Goal: Task Accomplishment & Management: Complete application form

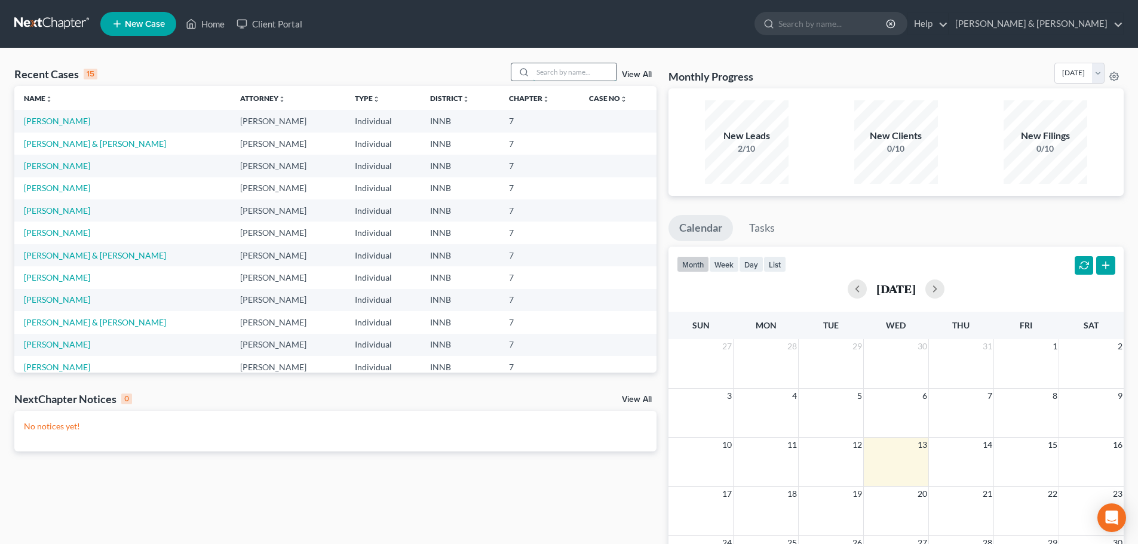
click at [545, 72] on input "search" at bounding box center [575, 71] width 84 height 17
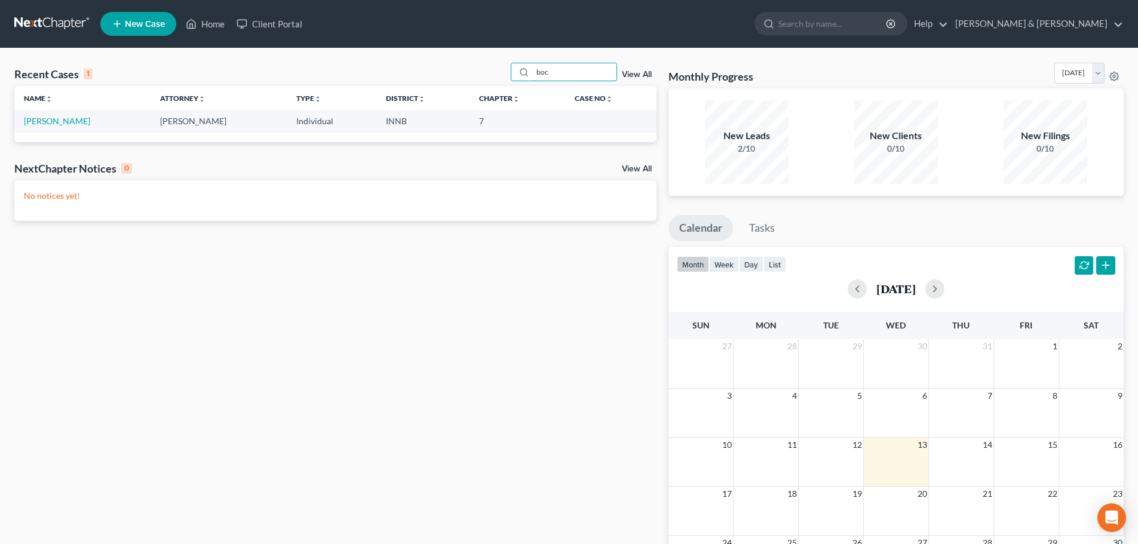
type input "boc"
click at [79, 129] on td "[PERSON_NAME]" at bounding box center [82, 121] width 136 height 22
click at [77, 119] on link "[PERSON_NAME]" at bounding box center [57, 121] width 66 height 10
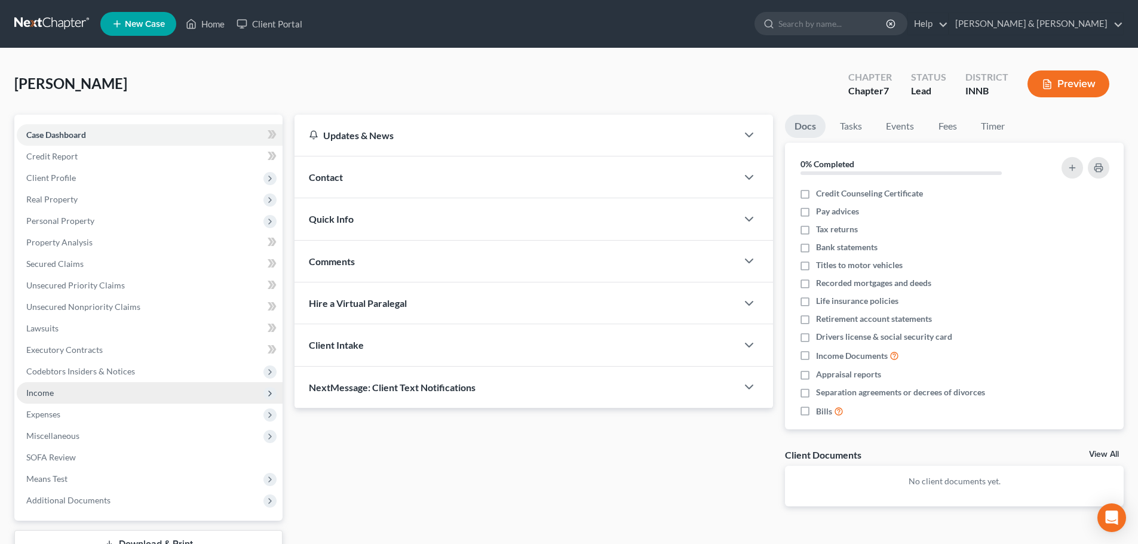
click at [33, 387] on span "Income" at bounding box center [150, 393] width 266 height 22
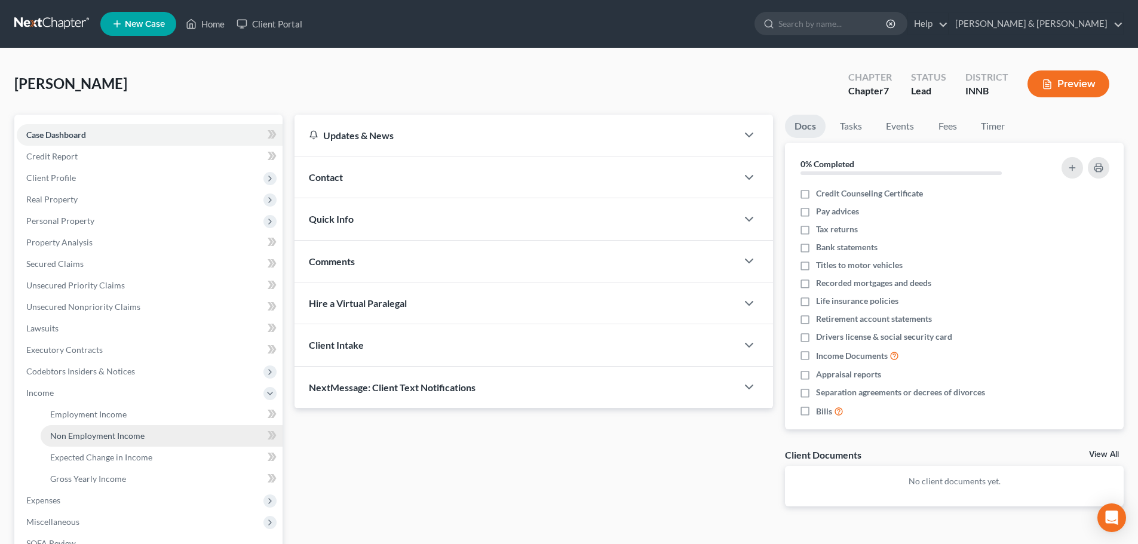
click at [84, 436] on span "Non Employment Income" at bounding box center [97, 436] width 94 height 10
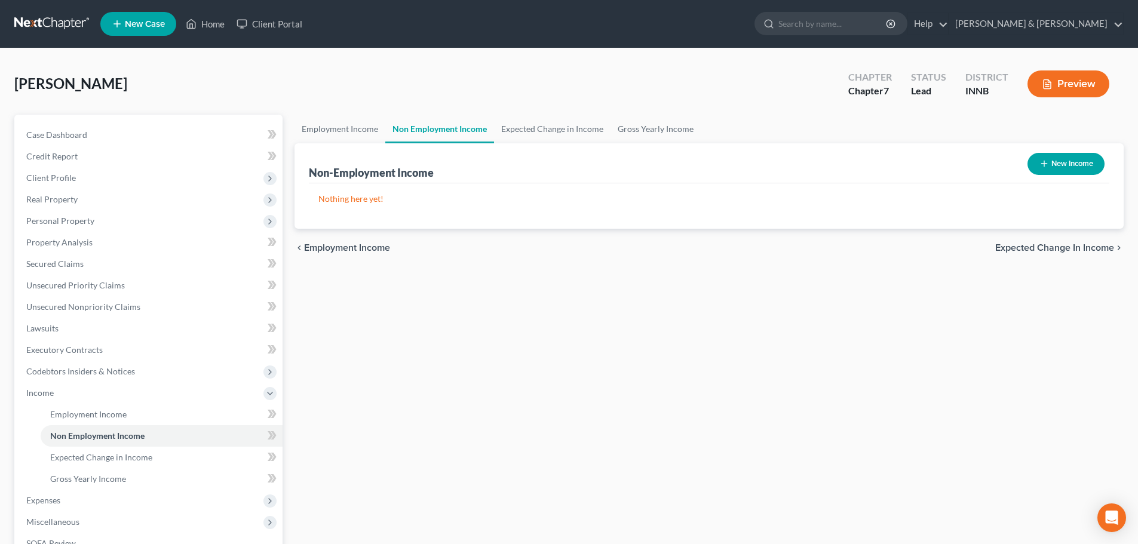
click at [1072, 157] on button "New Income" at bounding box center [1066, 164] width 77 height 22
select select "0"
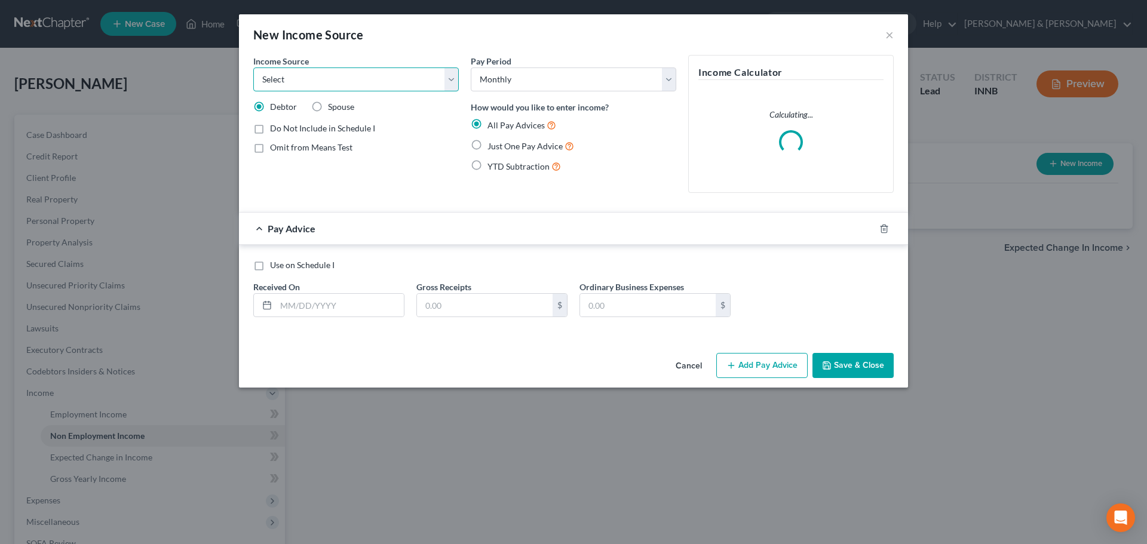
click at [354, 84] on select "Select Unemployment Disability (from employer) Pension Retirement Social Securi…" at bounding box center [356, 80] width 206 height 24
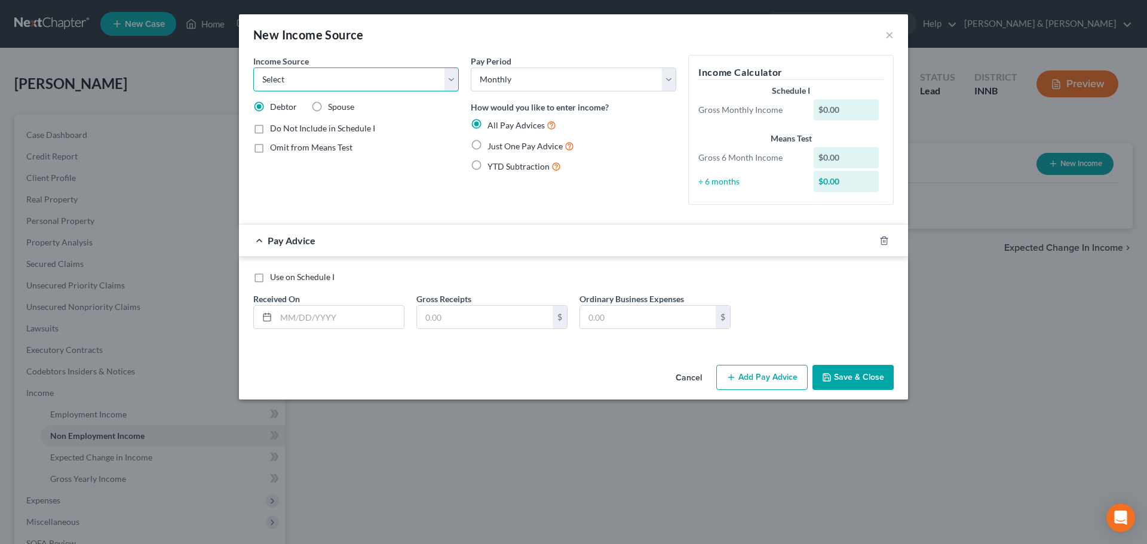
select select "13"
click at [253, 68] on select "Select Unemployment Disability (from employer) Pension Retirement Social Securi…" at bounding box center [356, 80] width 206 height 24
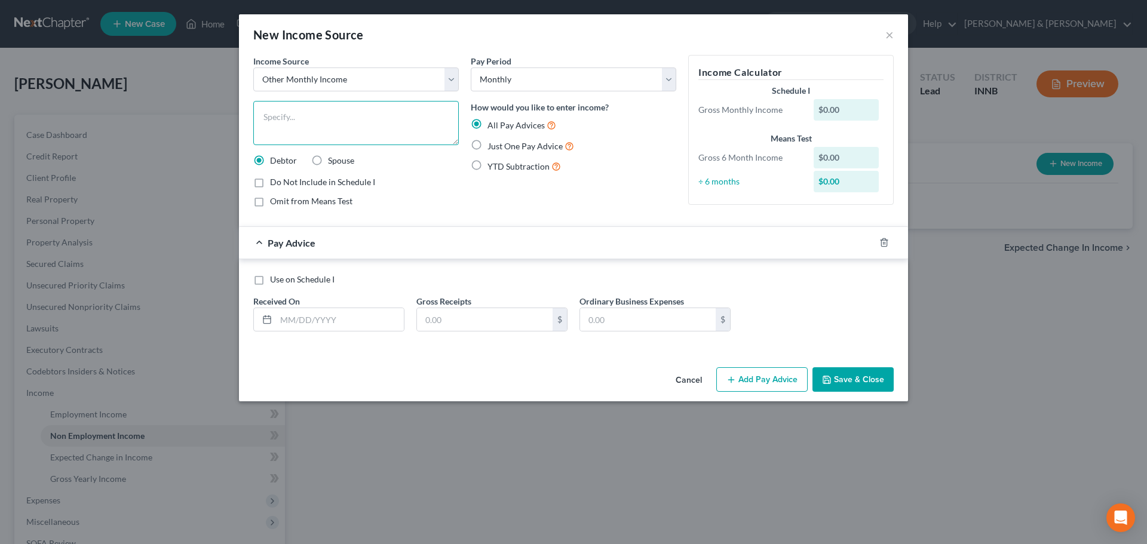
click at [275, 116] on textarea at bounding box center [356, 123] width 206 height 44
type textarea "Disbursement"
click at [487, 146] on label "Just One Pay Advice" at bounding box center [530, 146] width 87 height 14
click at [492, 146] on input "Just One Pay Advice" at bounding box center [496, 143] width 8 height 8
radio input "true"
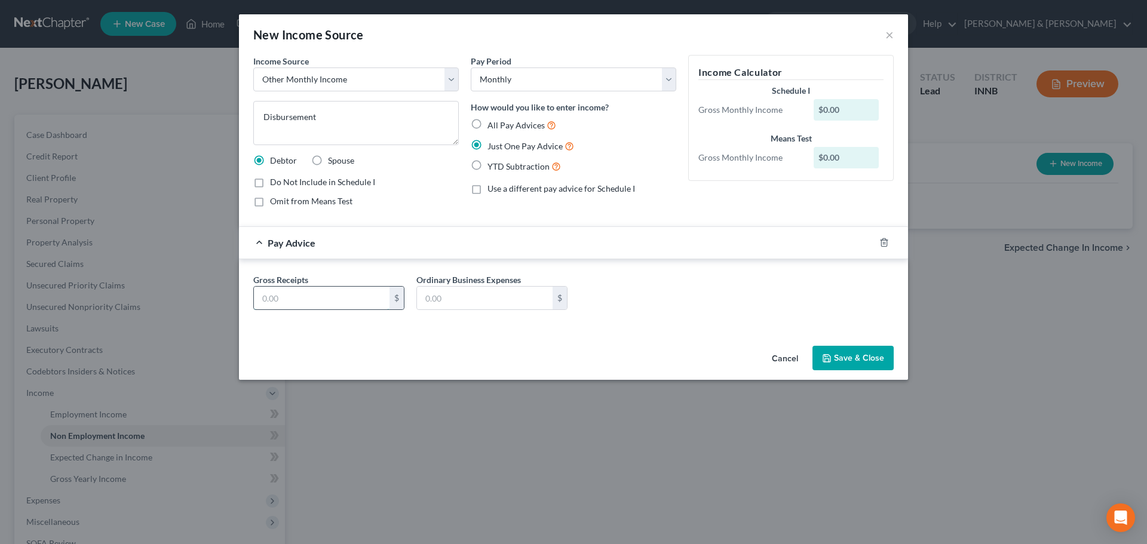
click at [291, 300] on input "text" at bounding box center [322, 298] width 136 height 23
type input "2,380.95"
click at [847, 361] on button "Save & Close" at bounding box center [852, 358] width 81 height 25
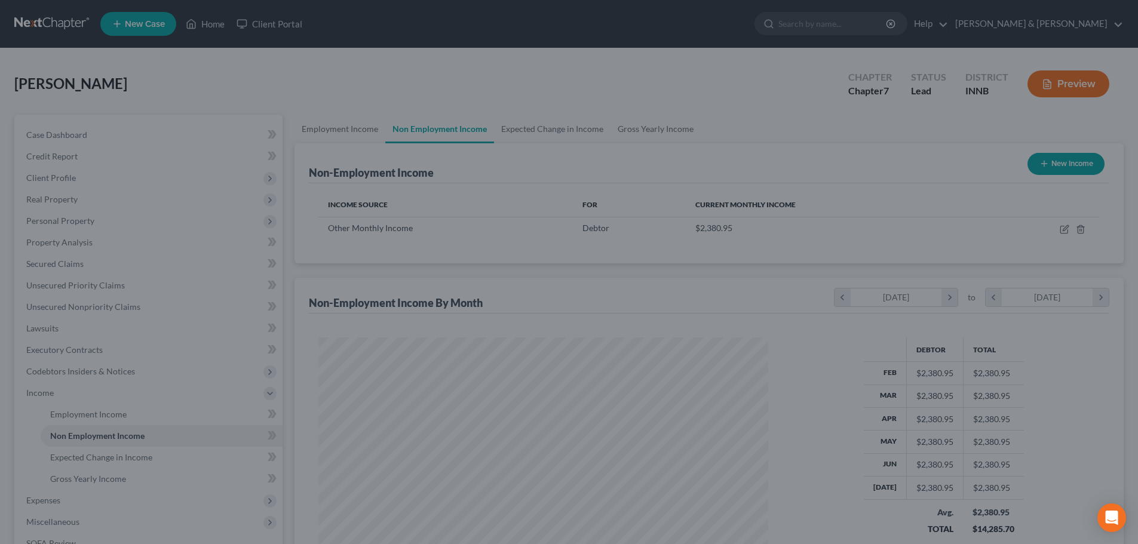
scroll to position [597174, 596927]
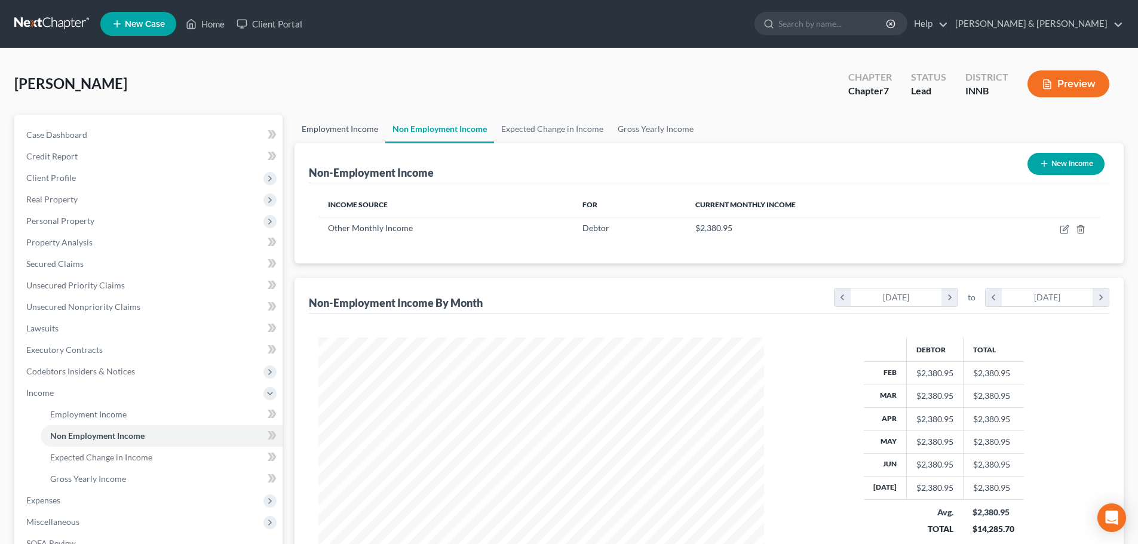
click at [342, 134] on link "Employment Income" at bounding box center [340, 129] width 91 height 29
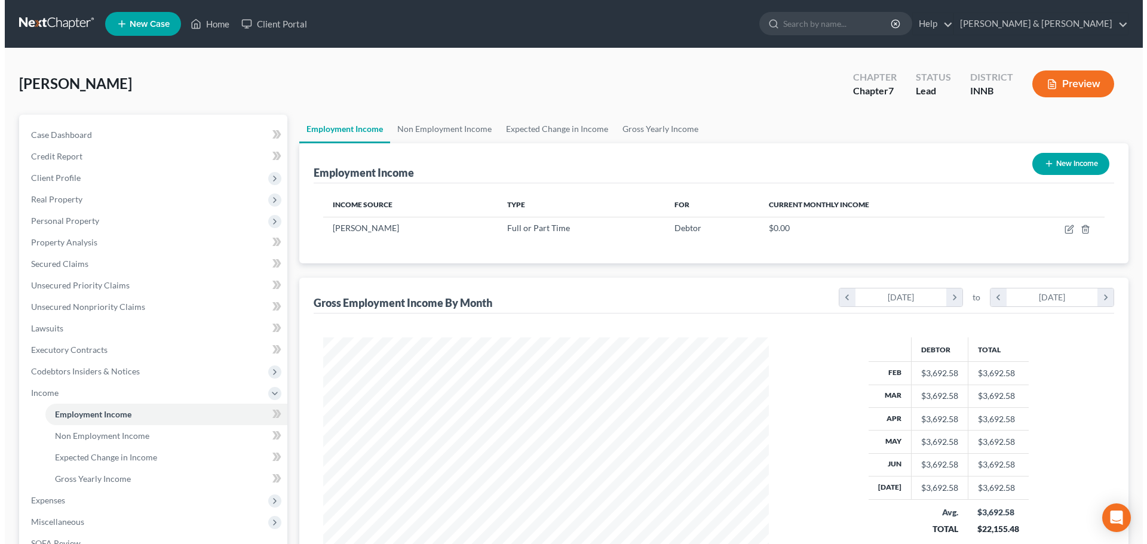
scroll to position [223, 470]
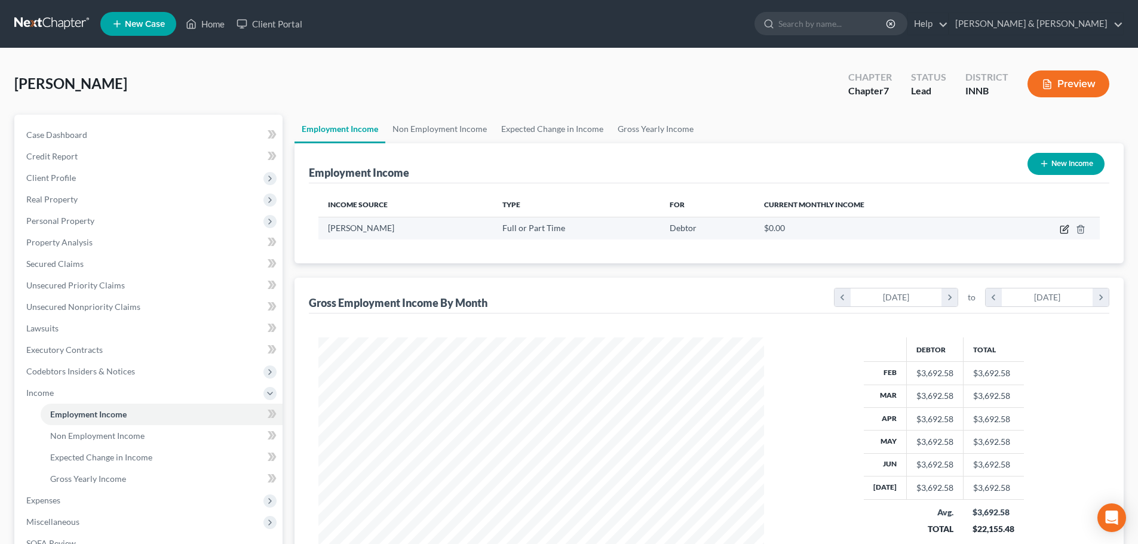
click at [1060, 226] on icon "button" at bounding box center [1065, 230] width 10 height 10
select select "0"
select select "15"
select select "0"
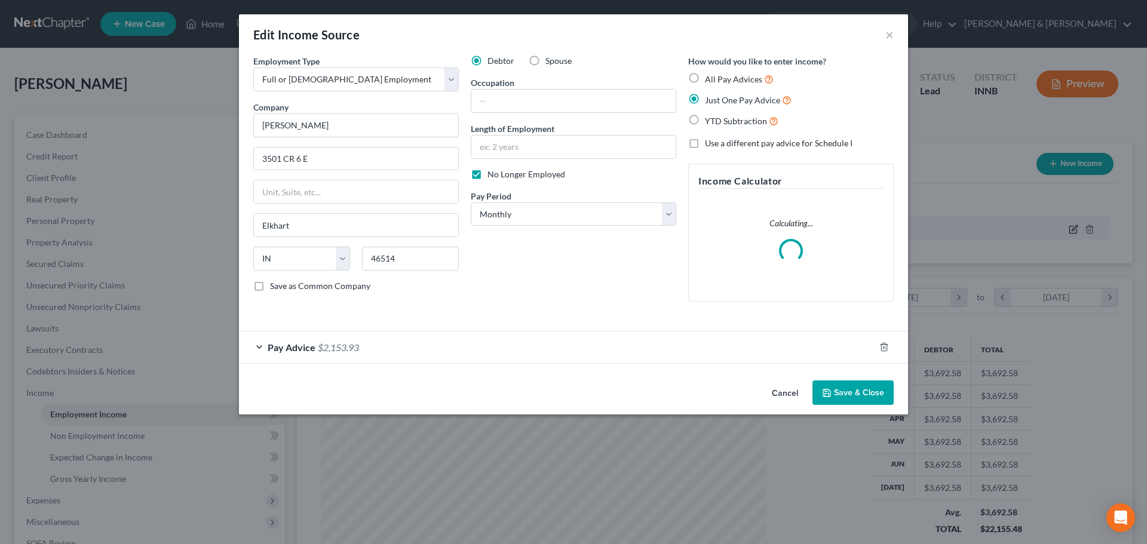
scroll to position [225, 474]
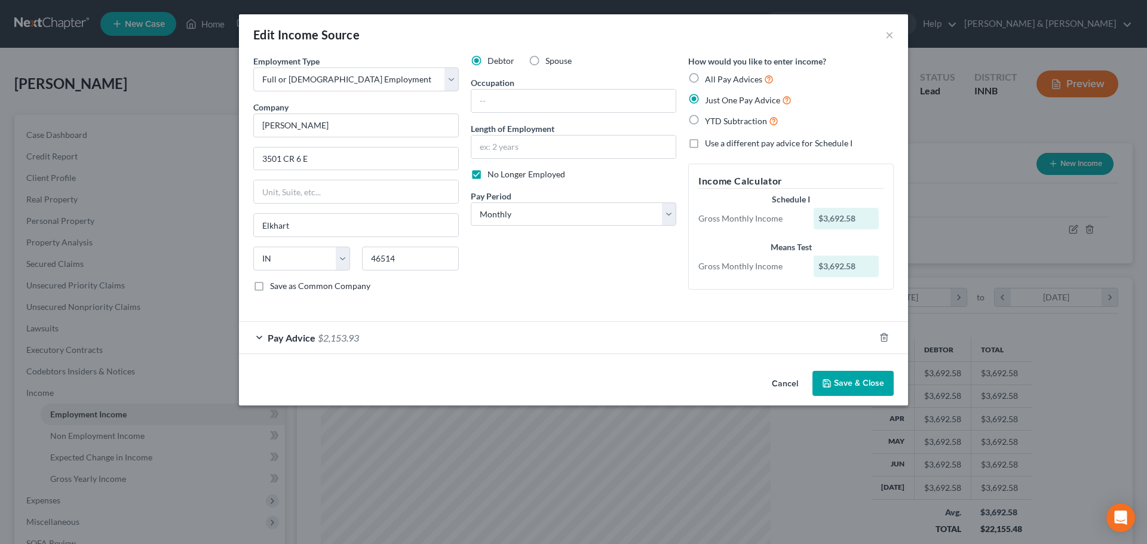
click at [341, 341] on span "$2,153.93" at bounding box center [338, 337] width 41 height 11
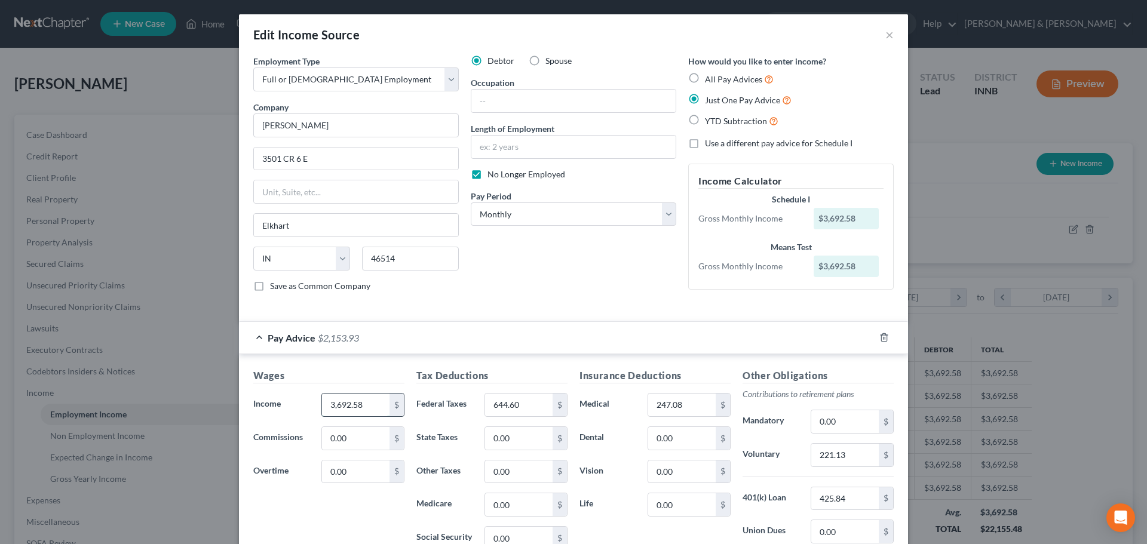
click at [367, 406] on input "3,692.58" at bounding box center [356, 405] width 68 height 23
type input "2,954.06"
click at [533, 405] on input "644.60" at bounding box center [519, 405] width 68 height 23
type input "515.68"
click at [691, 407] on input "247.08" at bounding box center [682, 405] width 68 height 23
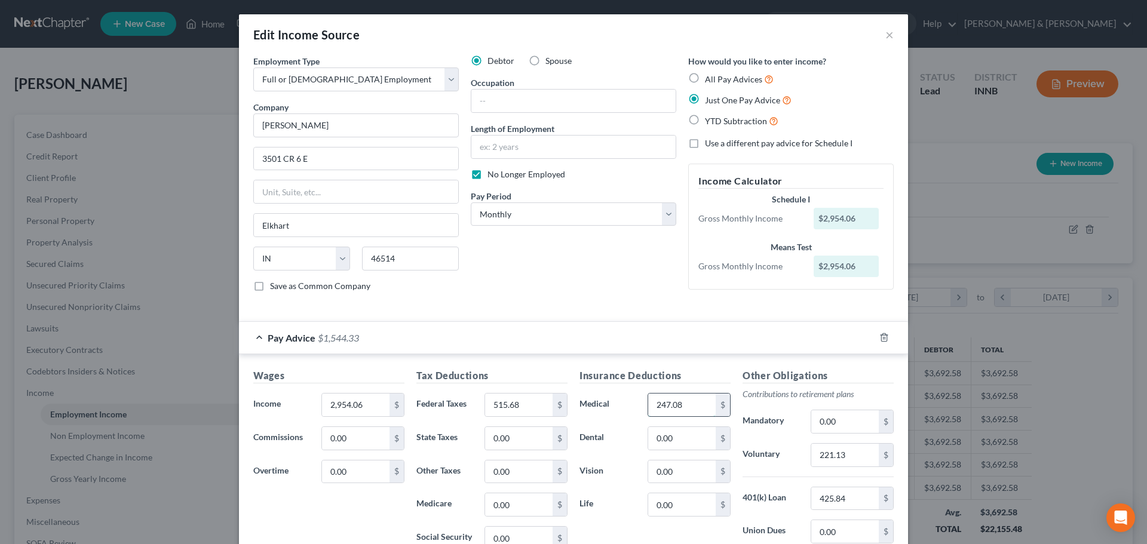
click at [691, 407] on input "247.08" at bounding box center [682, 405] width 68 height 23
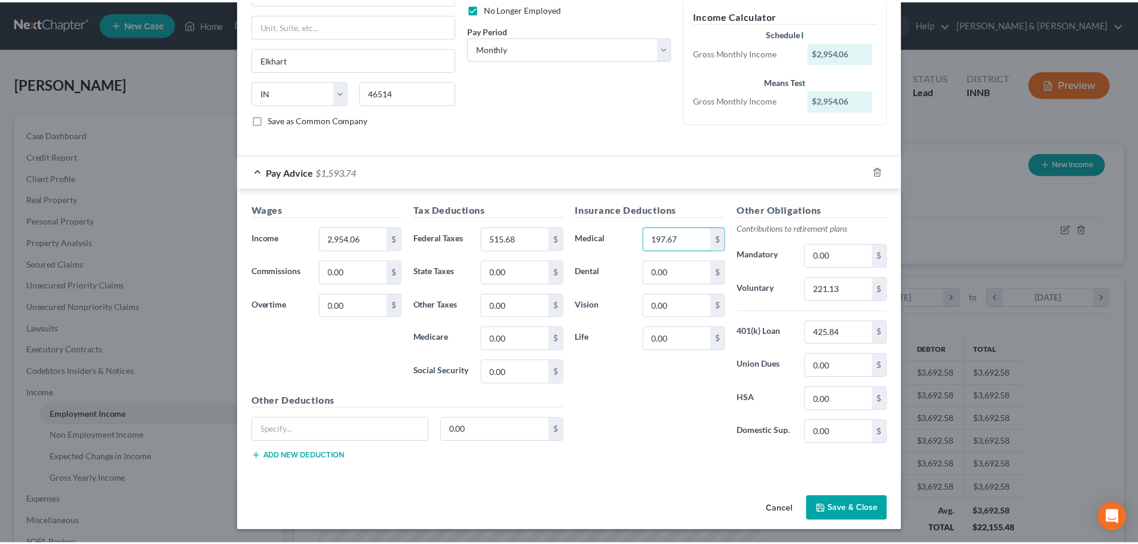
scroll to position [167, 0]
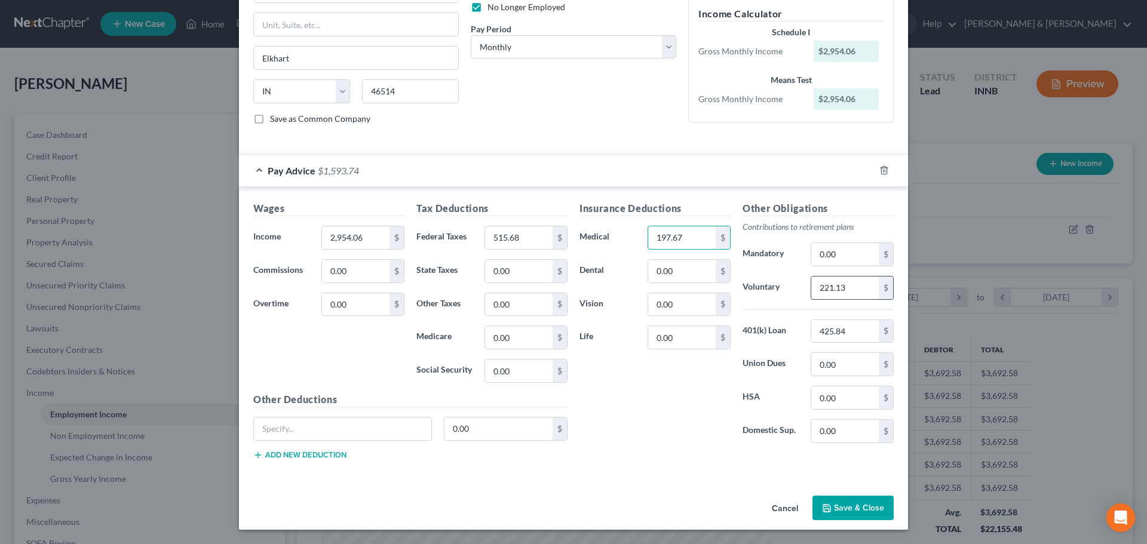
type input "197.67"
click at [849, 290] on input "221.13" at bounding box center [845, 288] width 68 height 23
type input "176.90"
click at [844, 332] on input "425.84" at bounding box center [845, 331] width 68 height 23
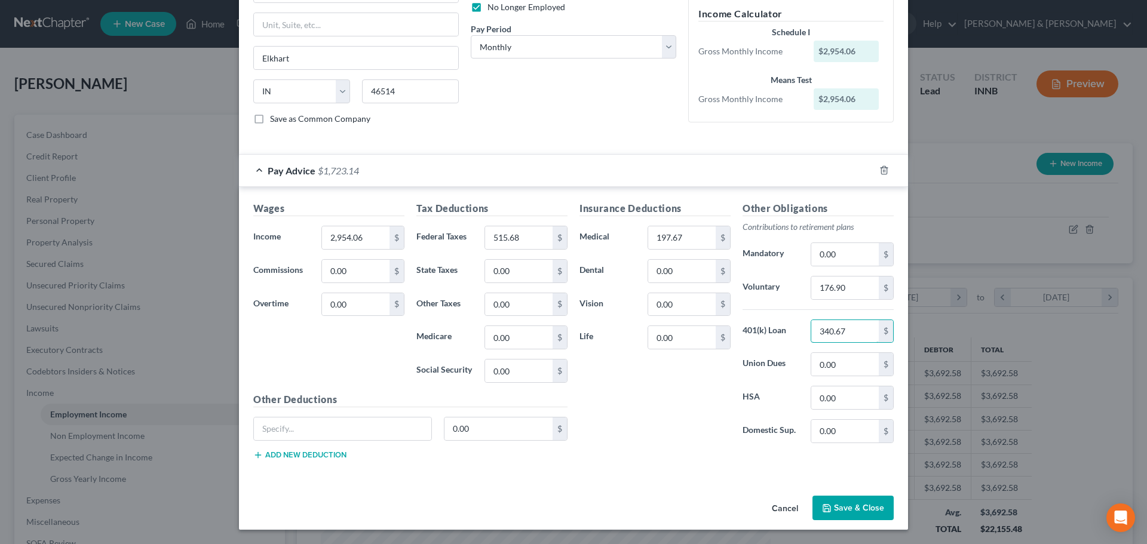
type input "340.67"
click at [864, 511] on button "Save & Close" at bounding box center [852, 508] width 81 height 25
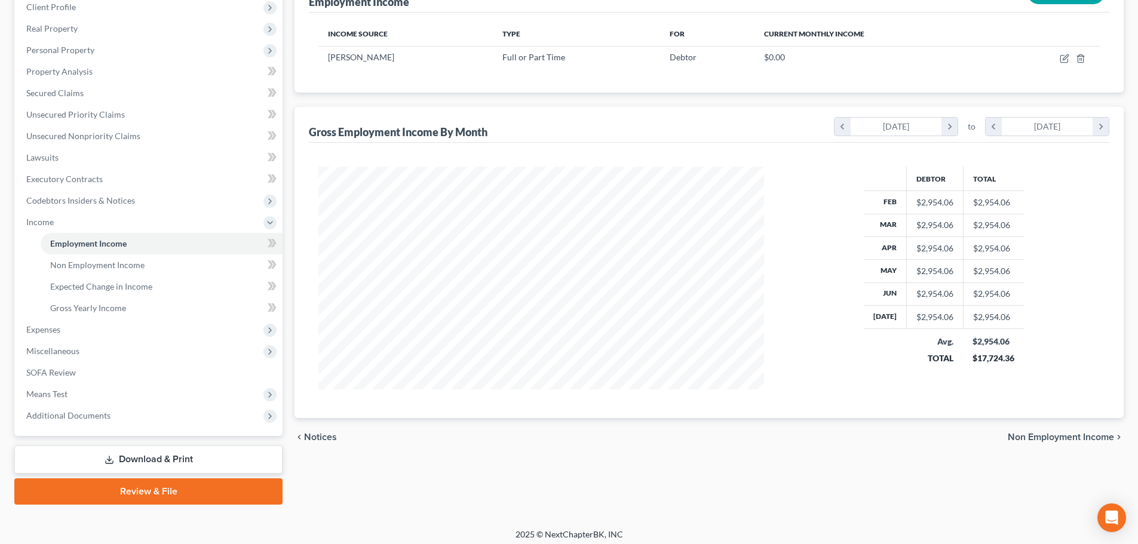
scroll to position [177, 0]
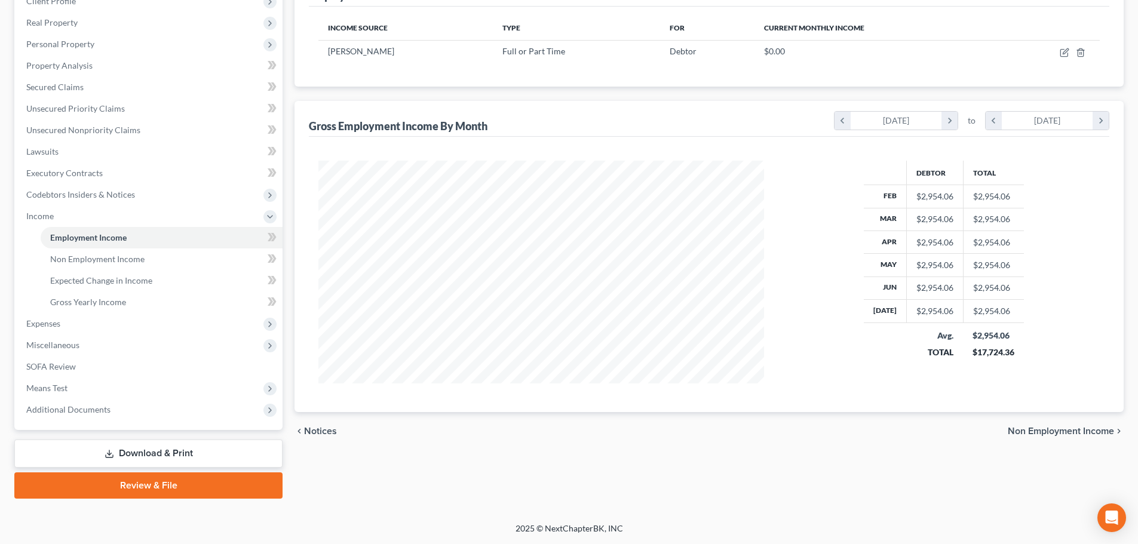
click at [1019, 433] on span "Non Employment Income" at bounding box center [1061, 432] width 106 height 10
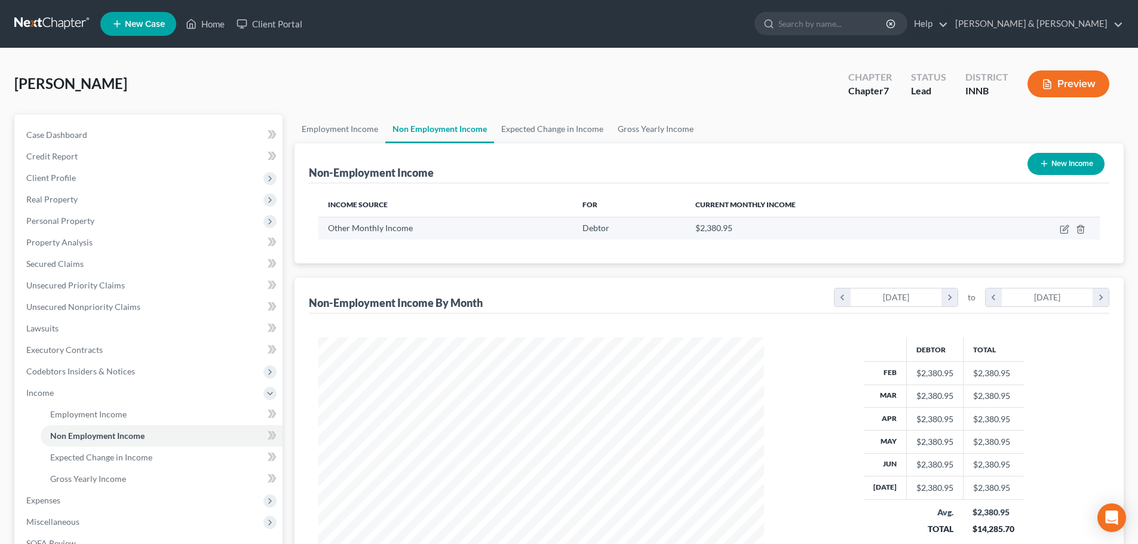
click at [399, 229] on span "Other Monthly Income" at bounding box center [370, 228] width 85 height 10
click at [1064, 231] on icon "button" at bounding box center [1065, 227] width 5 height 5
select select "13"
select select "0"
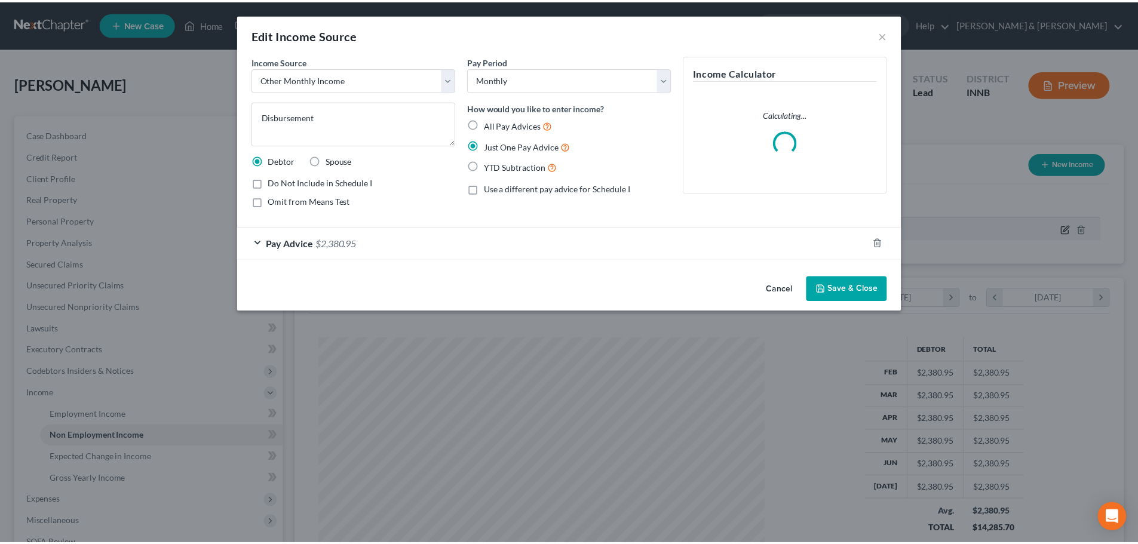
scroll to position [225, 474]
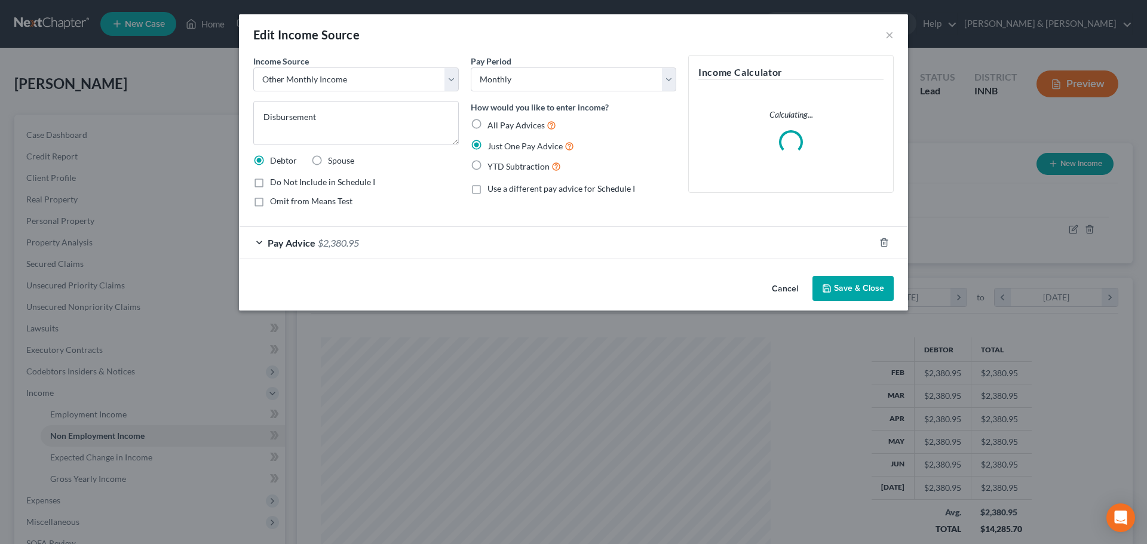
click at [308, 239] on span "Pay Advice" at bounding box center [292, 242] width 48 height 11
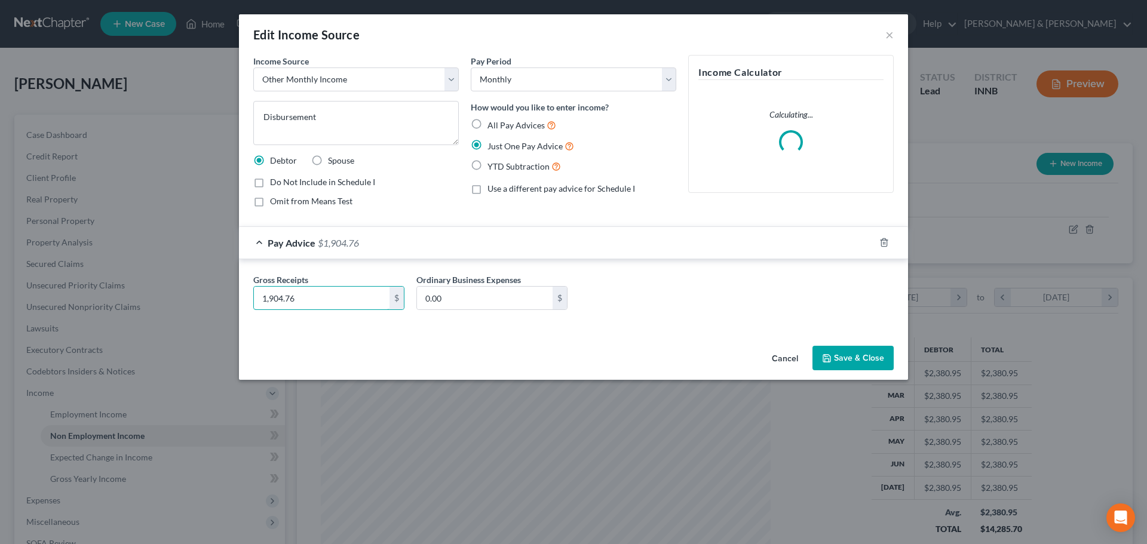
type input "1,904.76"
click at [839, 367] on button "Save & Close" at bounding box center [852, 358] width 81 height 25
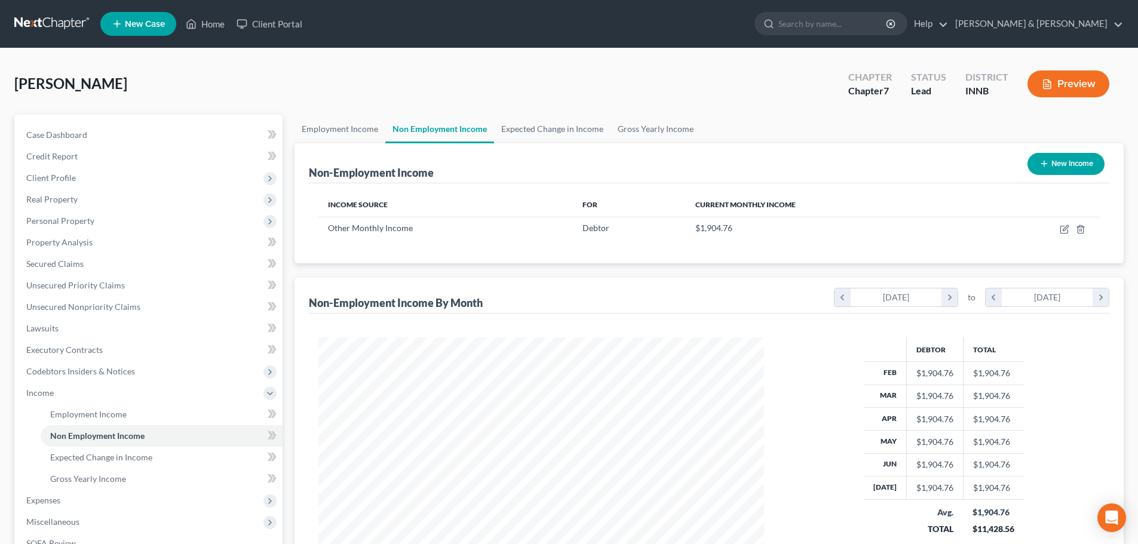
scroll to position [177, 0]
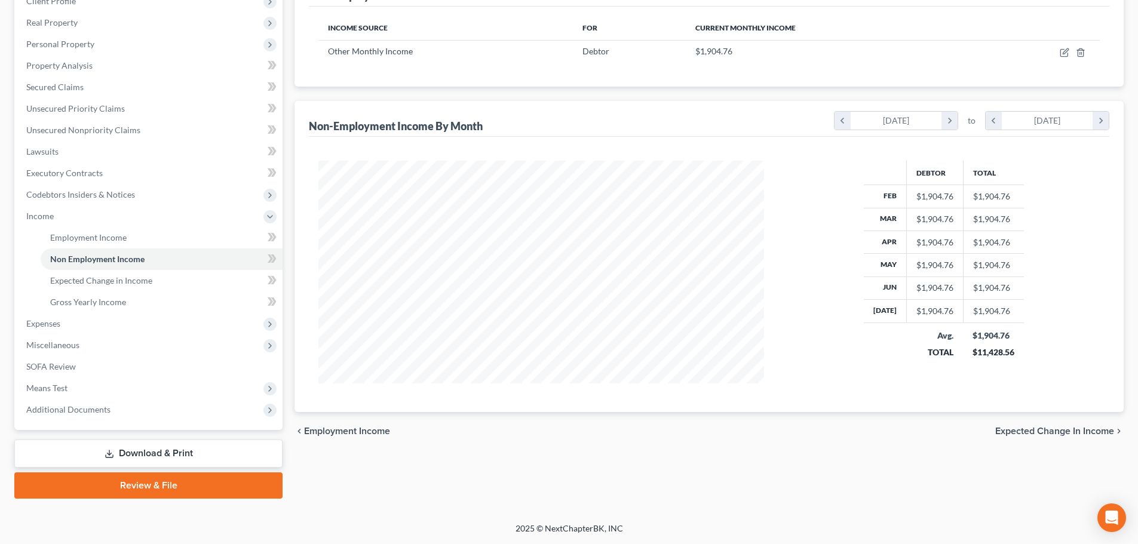
click at [1025, 433] on span "Expected Change in Income" at bounding box center [1054, 432] width 119 height 10
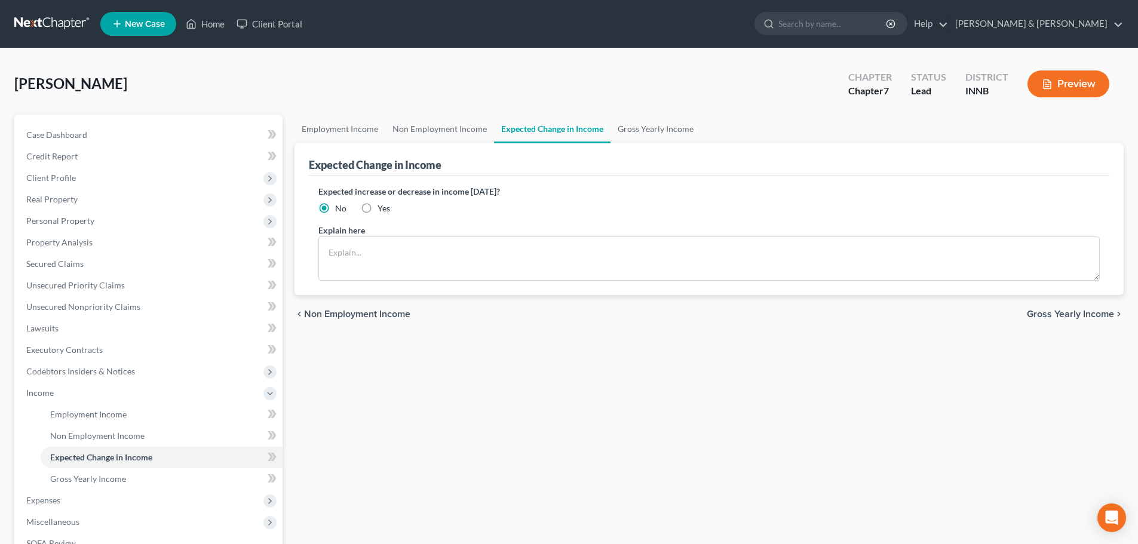
click at [1061, 306] on div "chevron_left Non Employment Income Gross Yearly Income chevron_right" at bounding box center [709, 314] width 829 height 38
click at [1062, 317] on span "Gross Yearly Income" at bounding box center [1070, 314] width 87 height 10
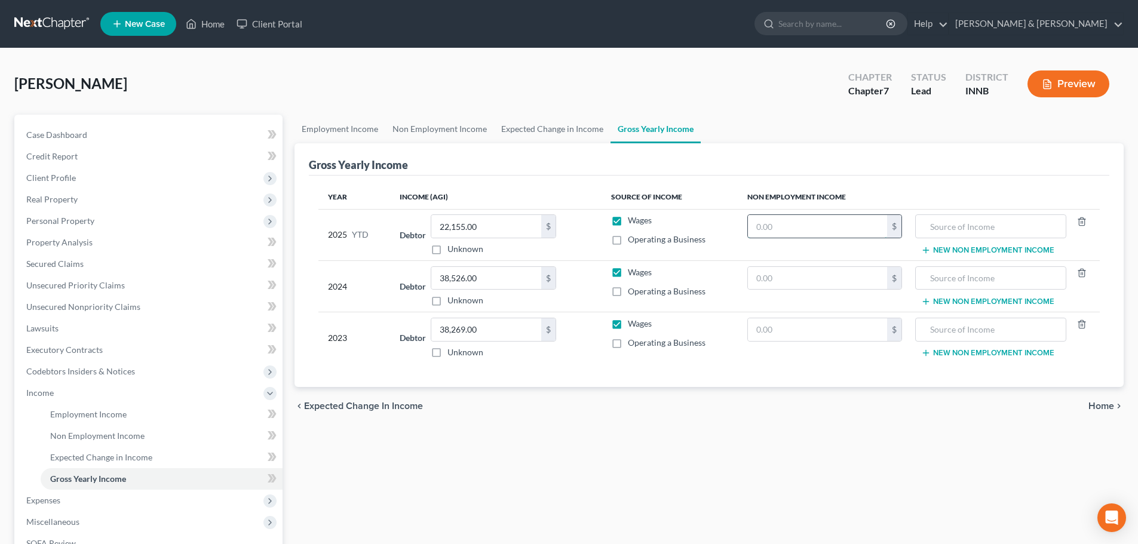
click at [780, 220] on input "text" at bounding box center [817, 226] width 139 height 23
type input "14,285.71"
type input "disbursement"
click at [1107, 406] on span "Home" at bounding box center [1101, 406] width 26 height 10
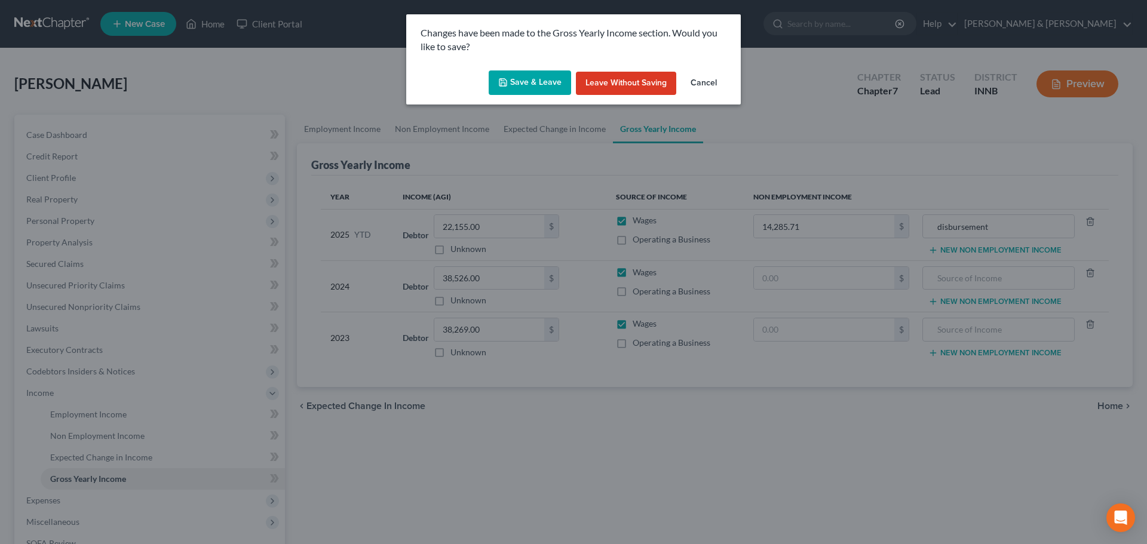
click at [528, 78] on button "Save & Leave" at bounding box center [530, 82] width 82 height 25
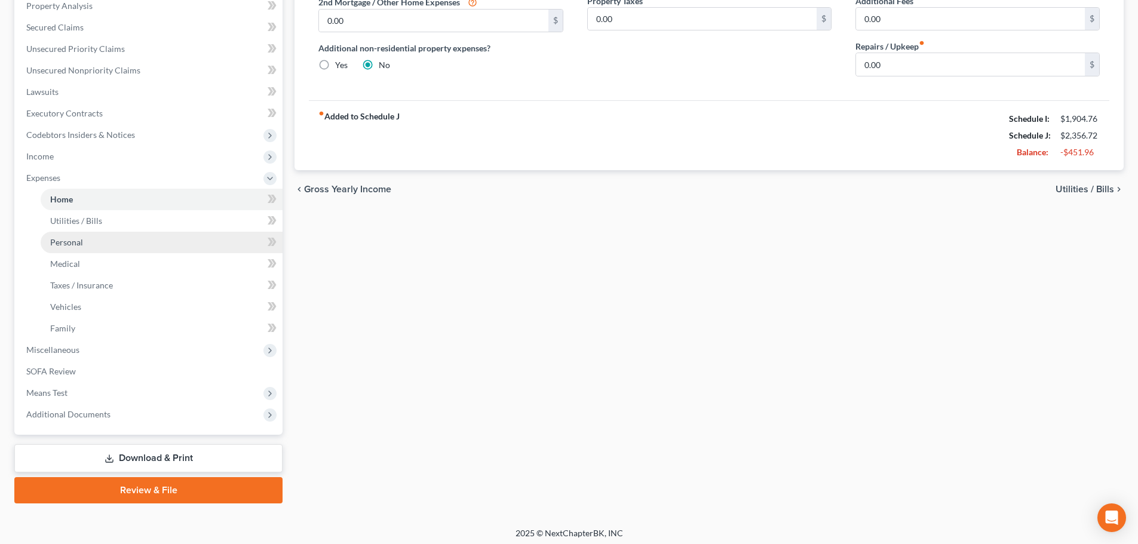
scroll to position [241, 0]
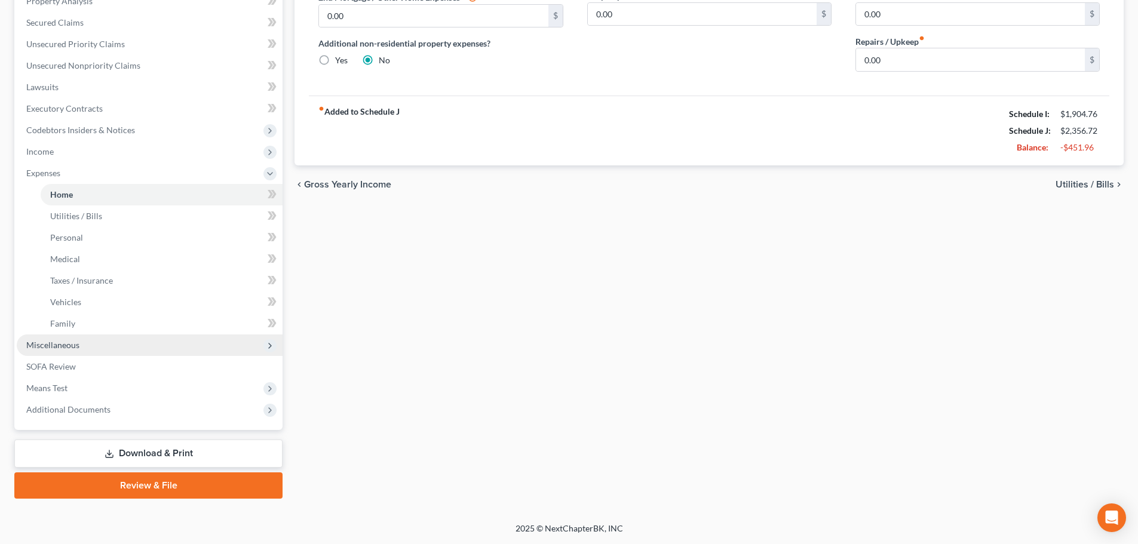
click at [63, 345] on span "Miscellaneous" at bounding box center [52, 345] width 53 height 10
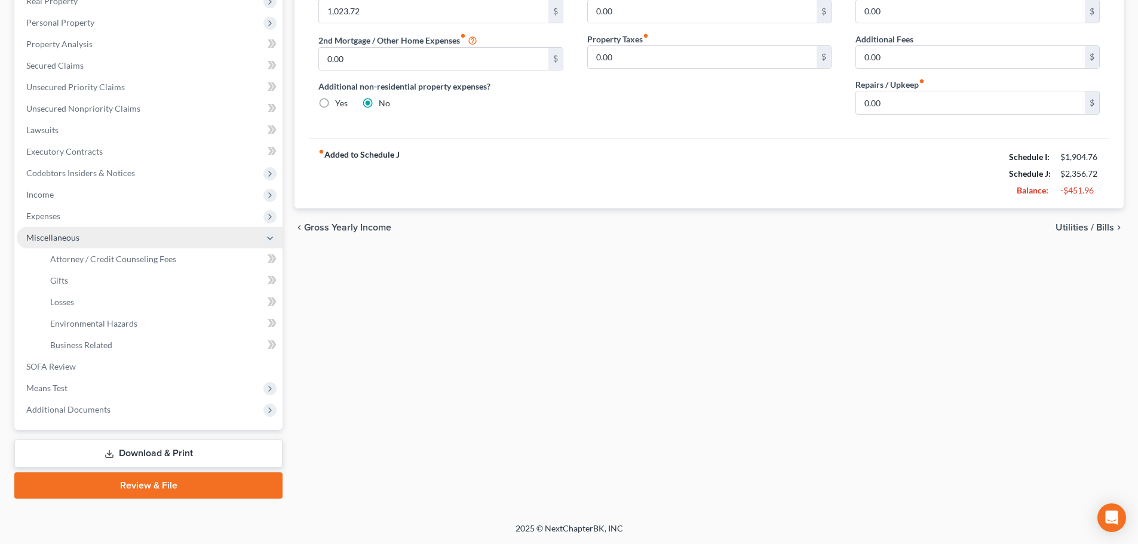
scroll to position [198, 0]
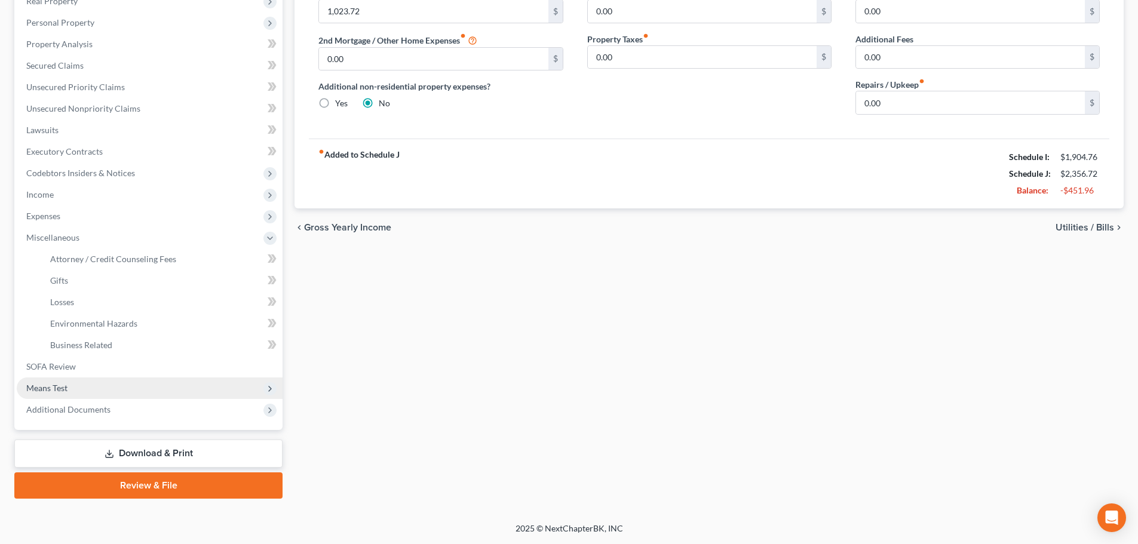
click at [51, 388] on span "Means Test" at bounding box center [46, 388] width 41 height 10
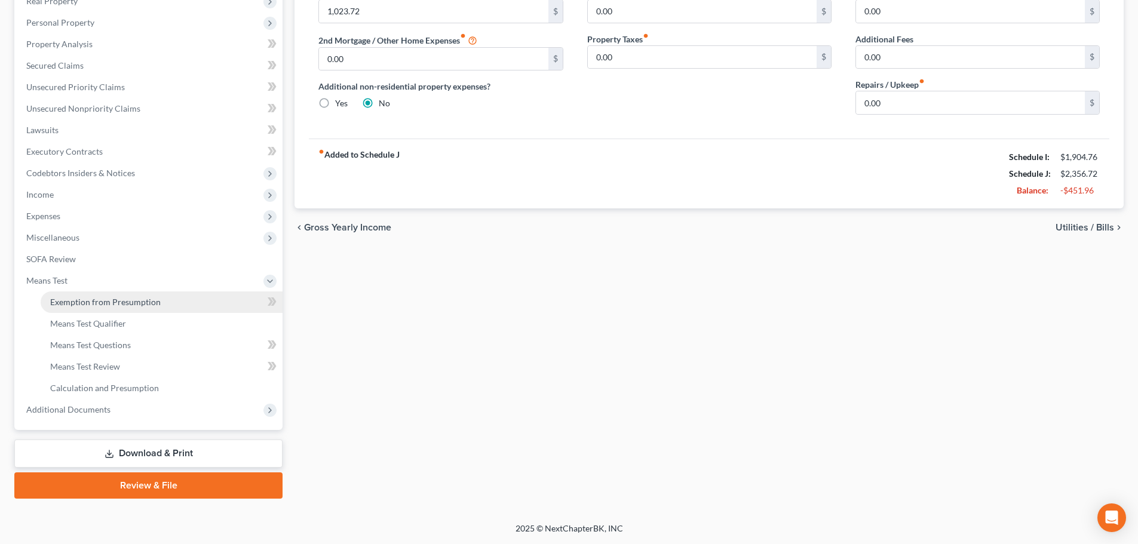
click at [77, 300] on span "Exemption from Presumption" at bounding box center [105, 302] width 111 height 10
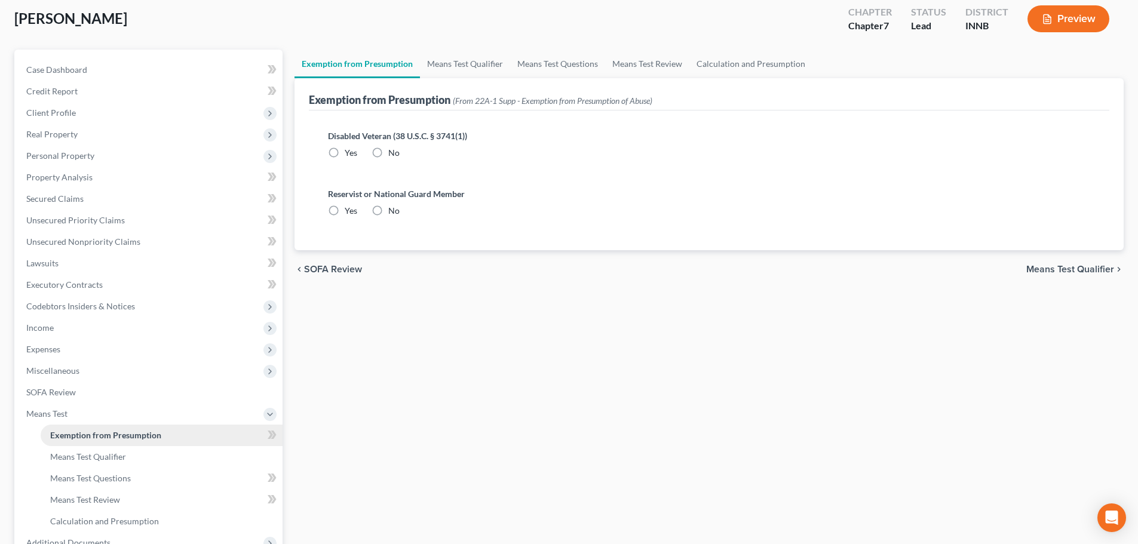
radio input "true"
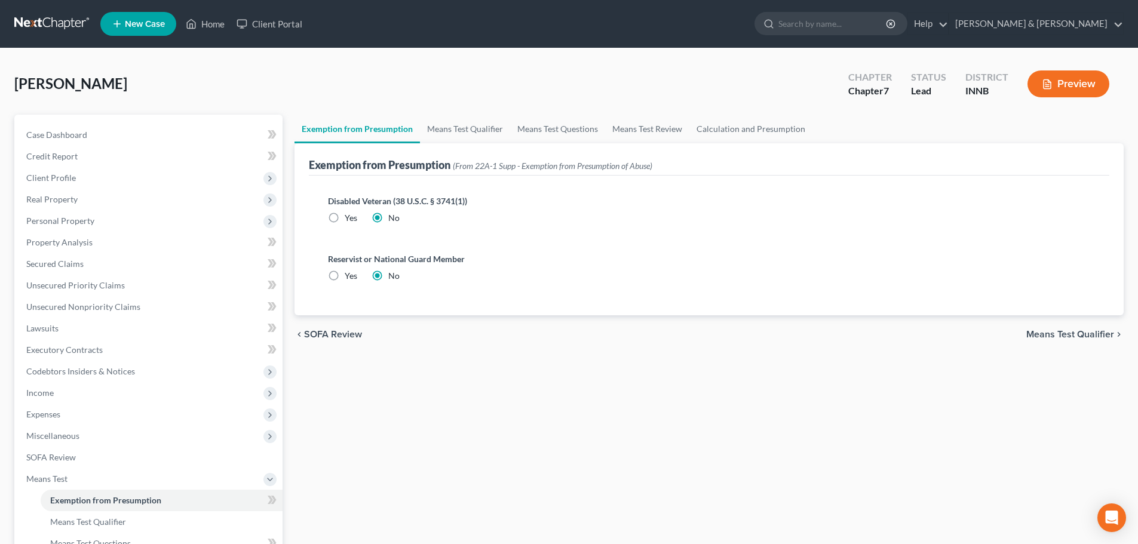
click at [1065, 332] on span "Means Test Qualifier" at bounding box center [1070, 335] width 88 height 10
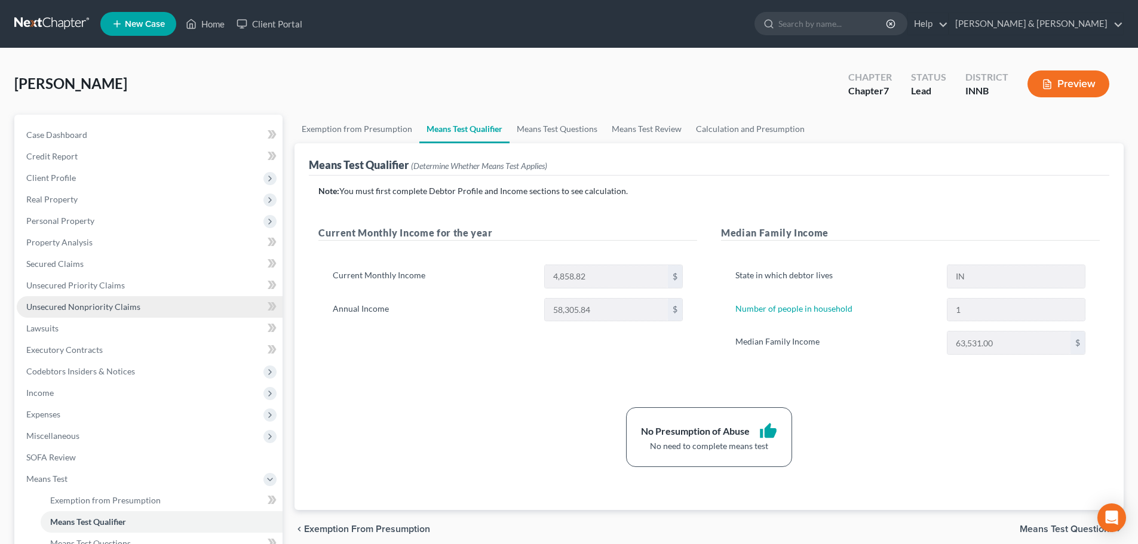
click at [80, 308] on span "Unsecured Nonpriority Claims" at bounding box center [83, 307] width 114 height 10
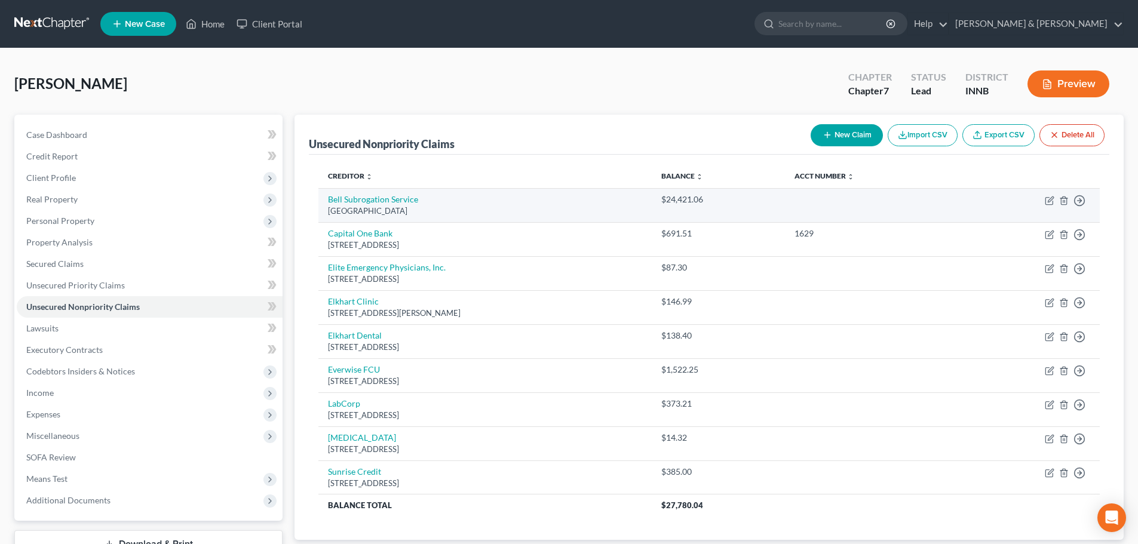
click at [691, 197] on div "$24,421.06" at bounding box center [718, 200] width 115 height 12
click at [406, 201] on link "Bell Subrogation Service" at bounding box center [373, 199] width 90 height 10
select select "9"
select select "4"
select select "0"
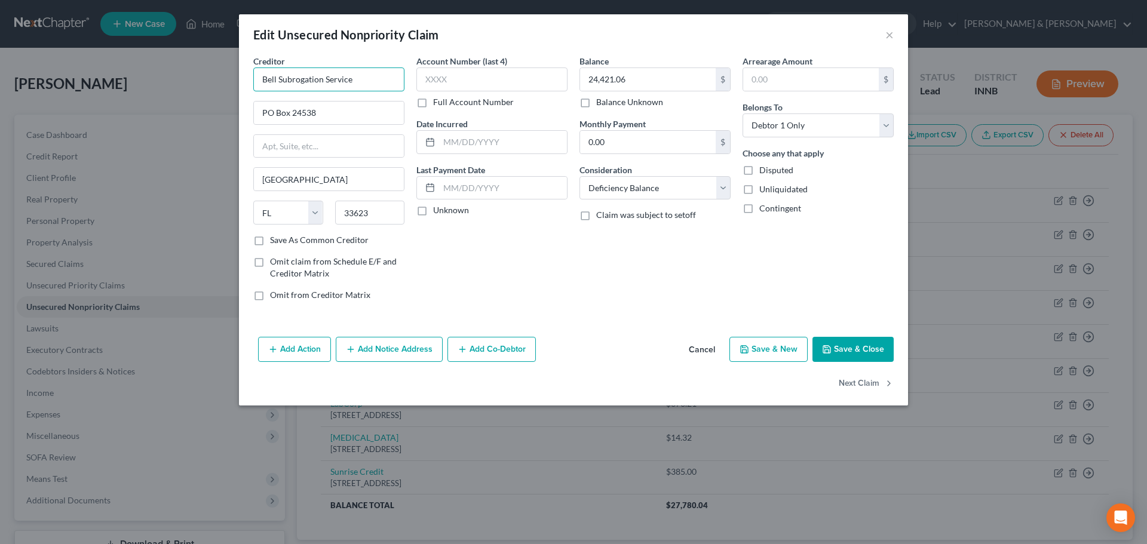
drag, startPoint x: 355, startPoint y: 81, endPoint x: 234, endPoint y: 78, distance: 121.3
click at [234, 78] on div "Edit Unsecured Nonpriority Claim × Creditor * Bell Subrogation Service PO Box 2…" at bounding box center [573, 272] width 1147 height 544
type input "West Bend Mutual"
type input "[STREET_ADDRESS]"
type input "33607"
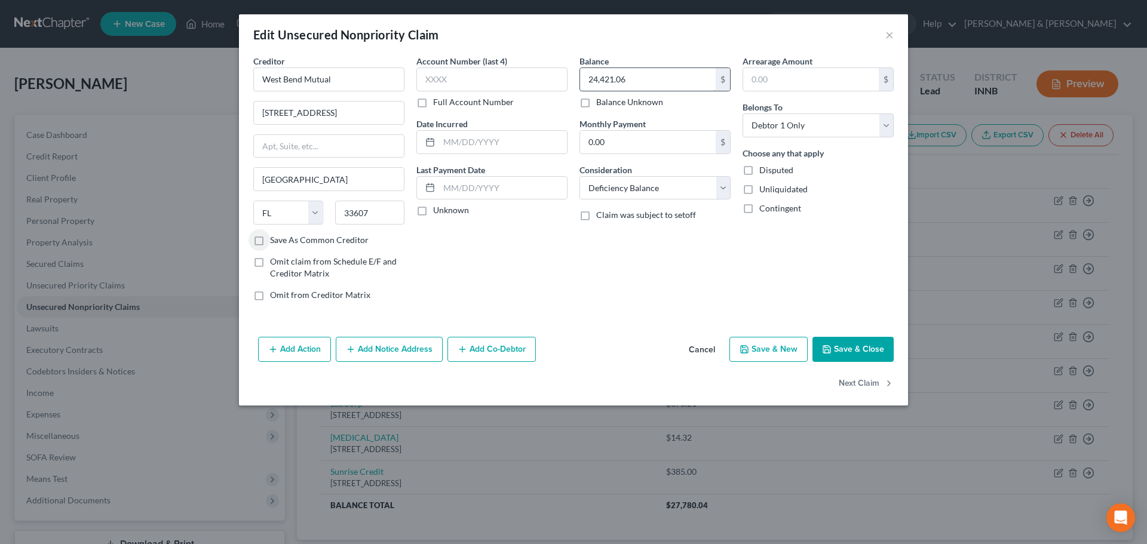
click at [654, 88] on input "24,421.06" at bounding box center [648, 79] width 136 height 23
type input "26,921.06"
click at [642, 190] on select "Select Cable / Satellite Services Collection Agency Credit Card Debt Debt Couns…" at bounding box center [654, 188] width 151 height 24
click at [544, 268] on div "Account Number (last 4) Full Account Number Date Incurred Last Payment Date Unk…" at bounding box center [491, 183] width 163 height 256
click at [409, 346] on button "Add Notice Address" at bounding box center [389, 349] width 107 height 25
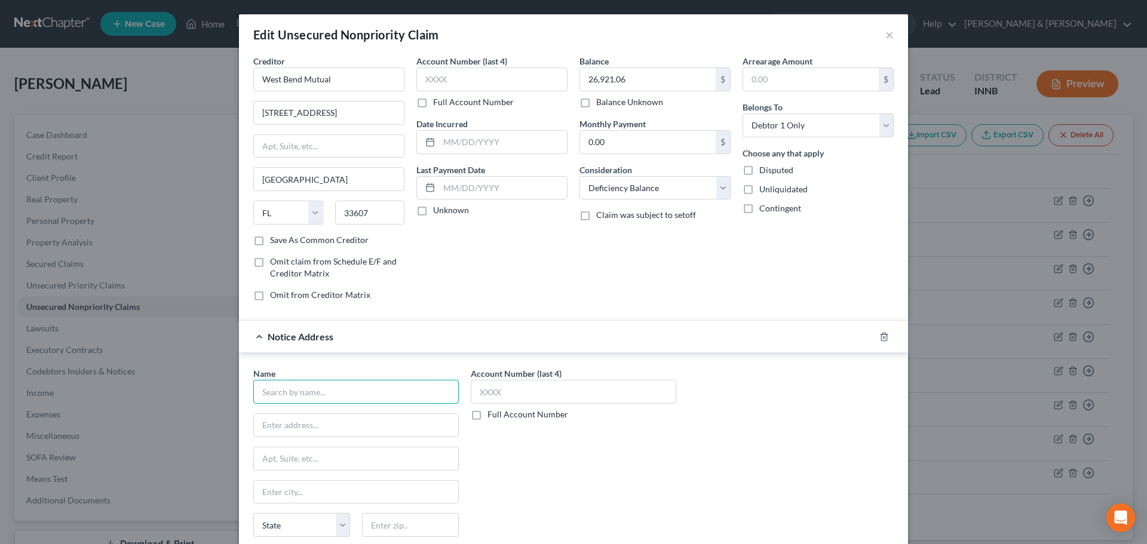
click at [333, 395] on input "text" at bounding box center [356, 392] width 206 height 24
type input "[PERSON_NAME]"
type input "55 Public Sq, Ste 1900"
type input "44113"
type input "[GEOGRAPHIC_DATA]"
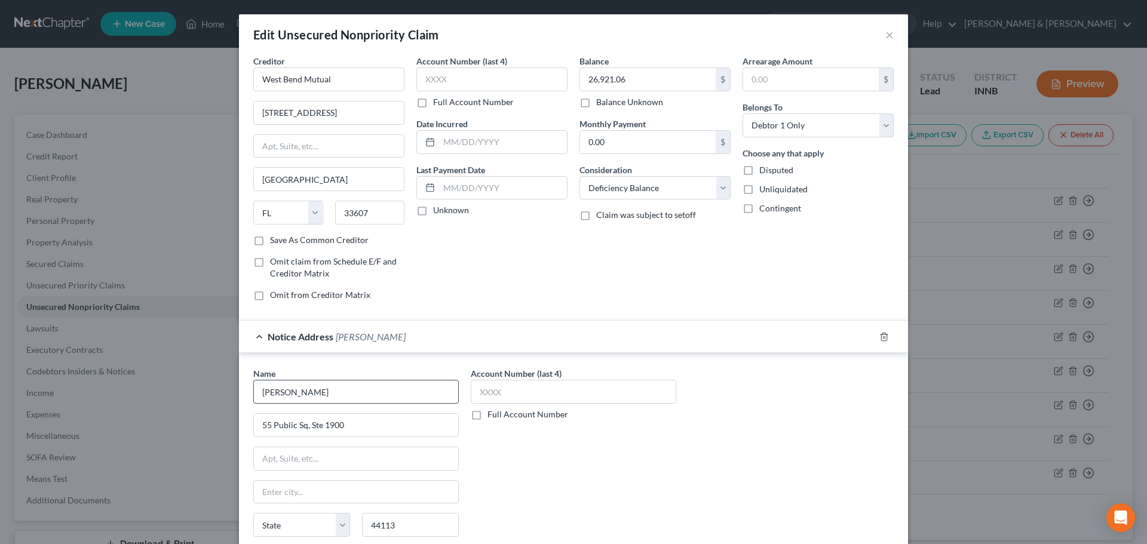
select select "36"
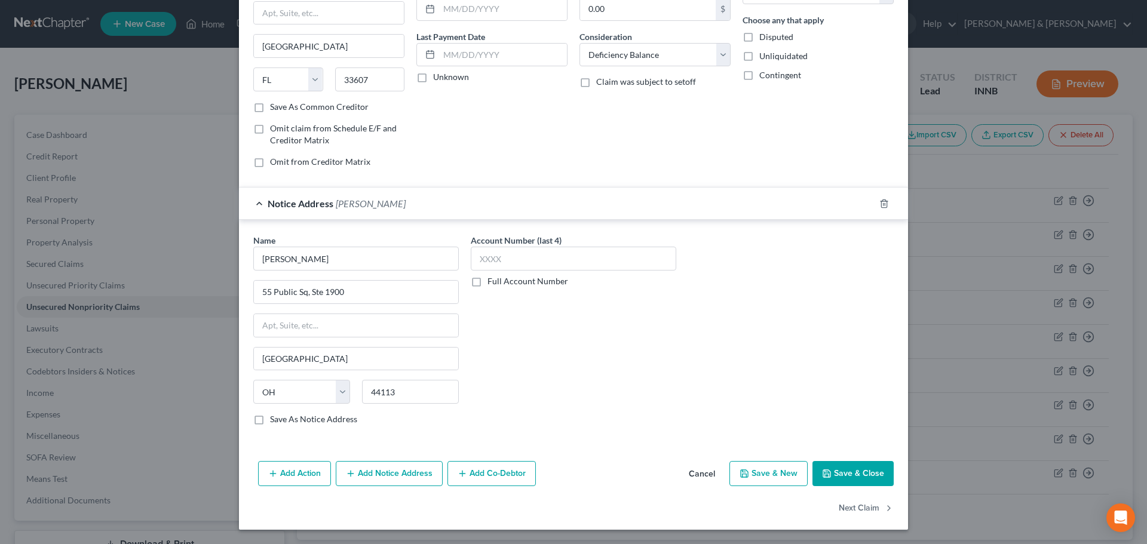
click at [401, 483] on button "Add Notice Address" at bounding box center [389, 473] width 107 height 25
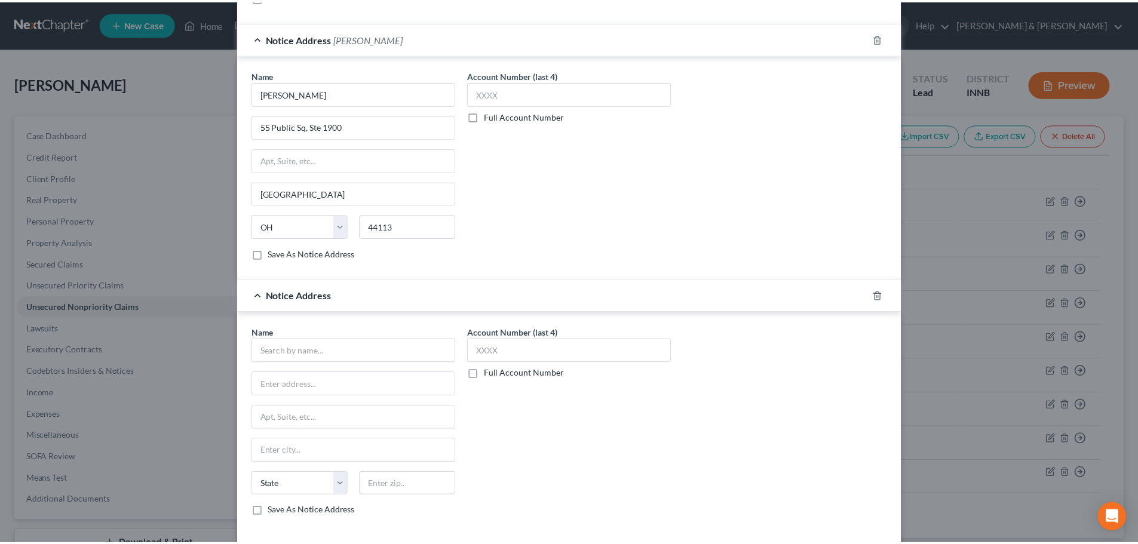
scroll to position [391, 0]
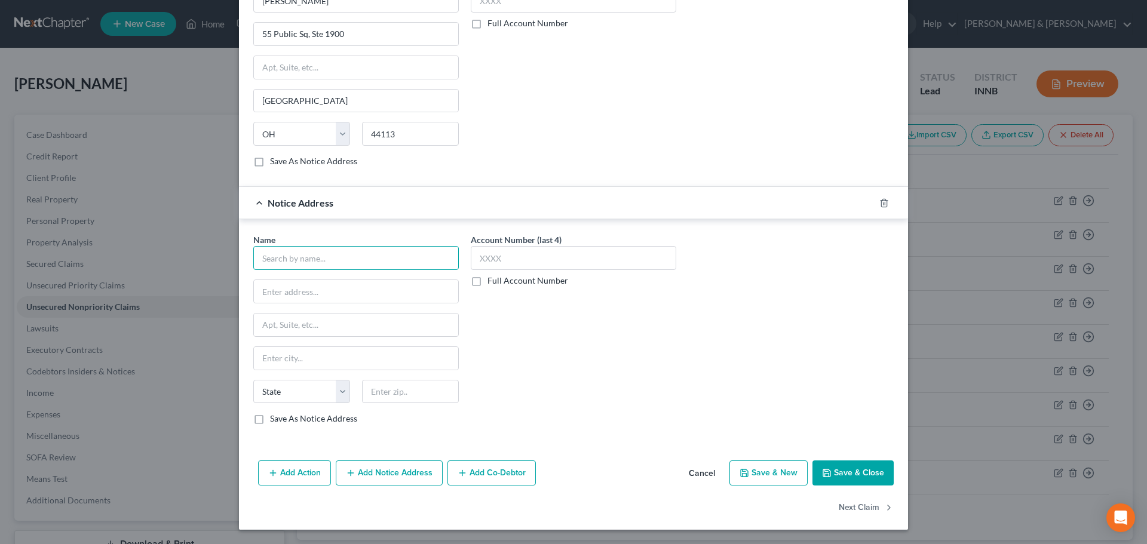
click at [280, 249] on input "text" at bounding box center [356, 258] width 206 height 24
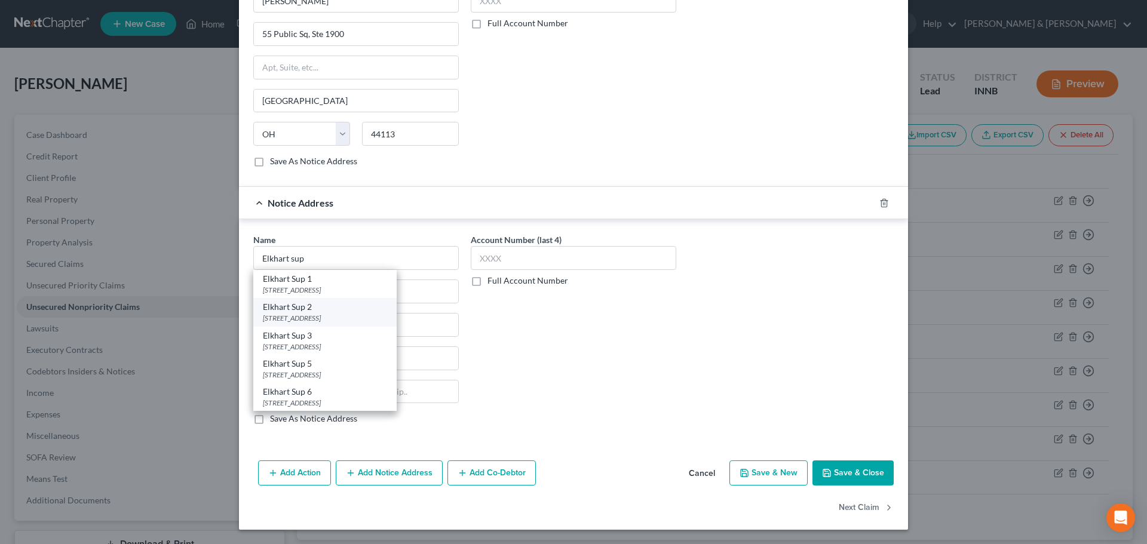
click at [296, 310] on div "Elkhart Sup 2" at bounding box center [325, 307] width 124 height 12
type input "Elkhart Sup 2"
type input "[STREET_ADDRESS]"
type input "20D02-1904-CC-787"
type input "Elkhart"
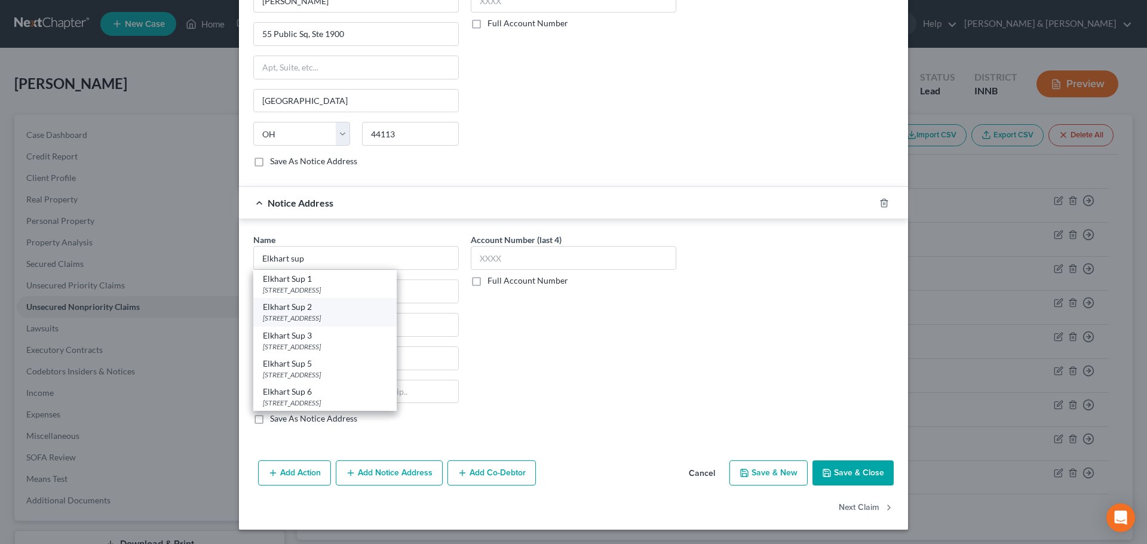
select select "15"
type input "46516"
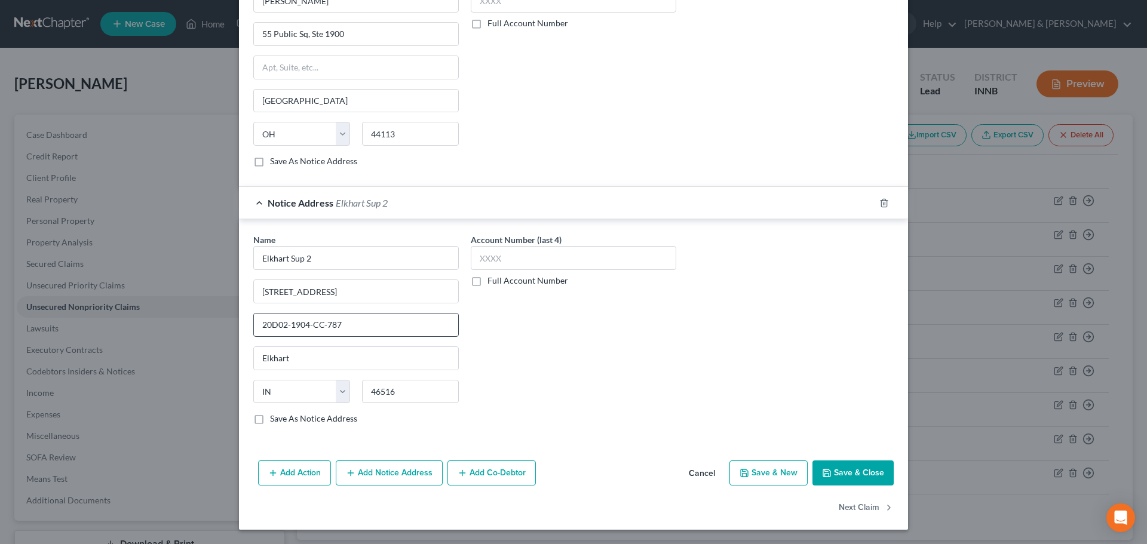
drag, startPoint x: 347, startPoint y: 326, endPoint x: 287, endPoint y: 333, distance: 60.8
click at [287, 333] on input "20D02-1904-CC-787" at bounding box center [356, 325] width 204 height 23
drag, startPoint x: 352, startPoint y: 319, endPoint x: 213, endPoint y: 331, distance: 140.3
click at [213, 331] on div "Edit Unsecured Nonpriority Claim × Creditor * [GEOGRAPHIC_DATA] Mutual [STREET_…" at bounding box center [573, 272] width 1147 height 544
type input "20D02-2507-PL-0140"
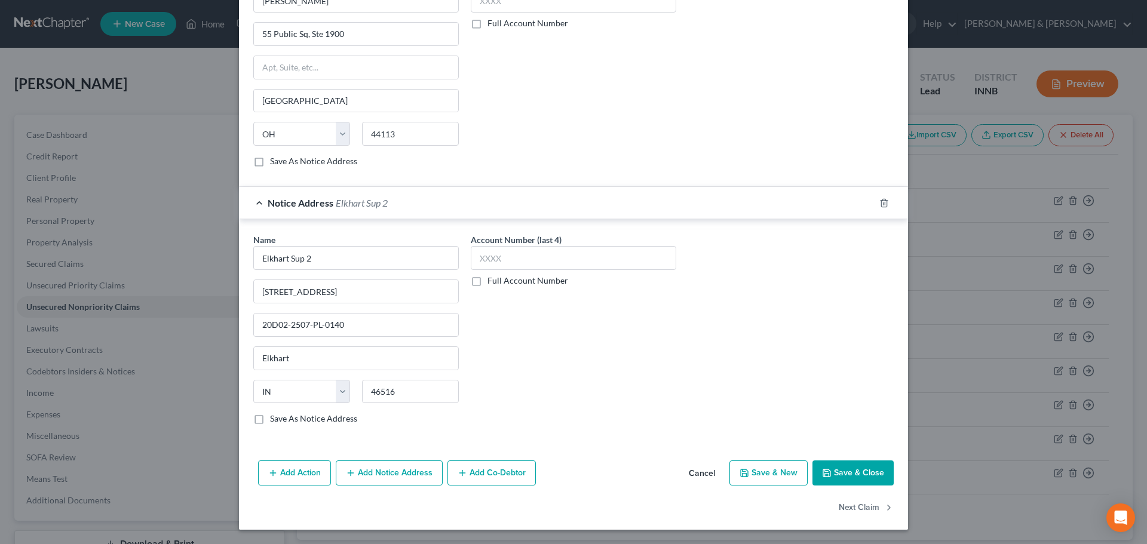
click at [632, 410] on div "Account Number (last 4) Full Account Number" at bounding box center [573, 334] width 217 height 201
click at [819, 466] on button "Save & Close" at bounding box center [852, 473] width 81 height 25
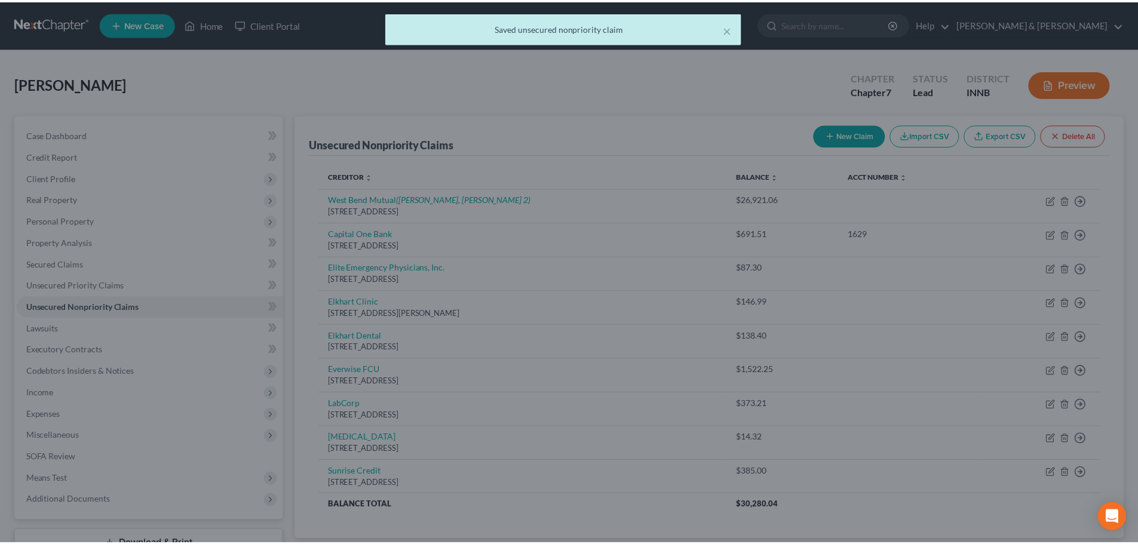
scroll to position [0, 0]
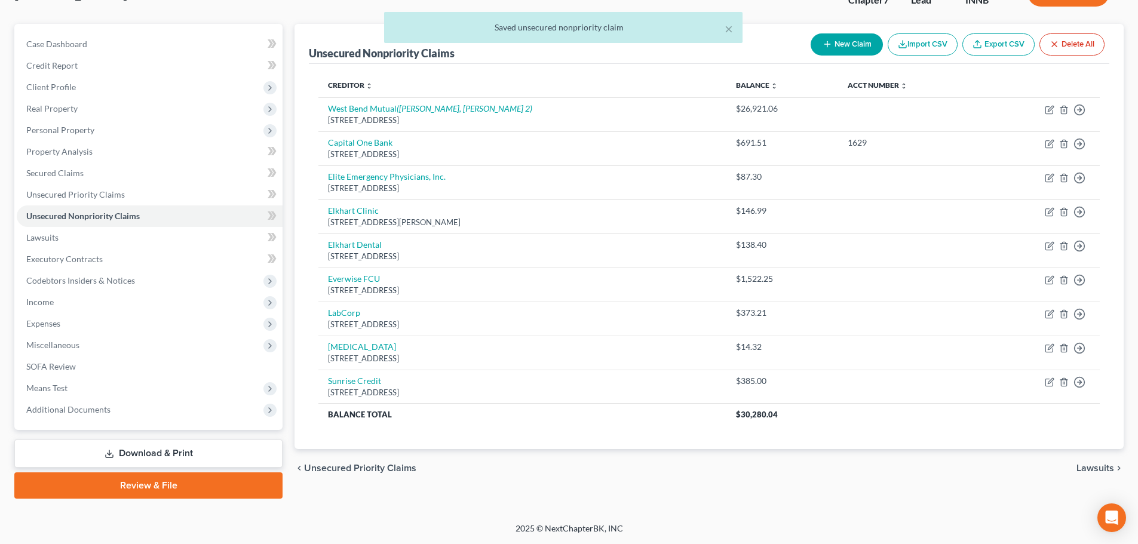
click at [1090, 470] on span "Lawsuits" at bounding box center [1096, 469] width 38 height 10
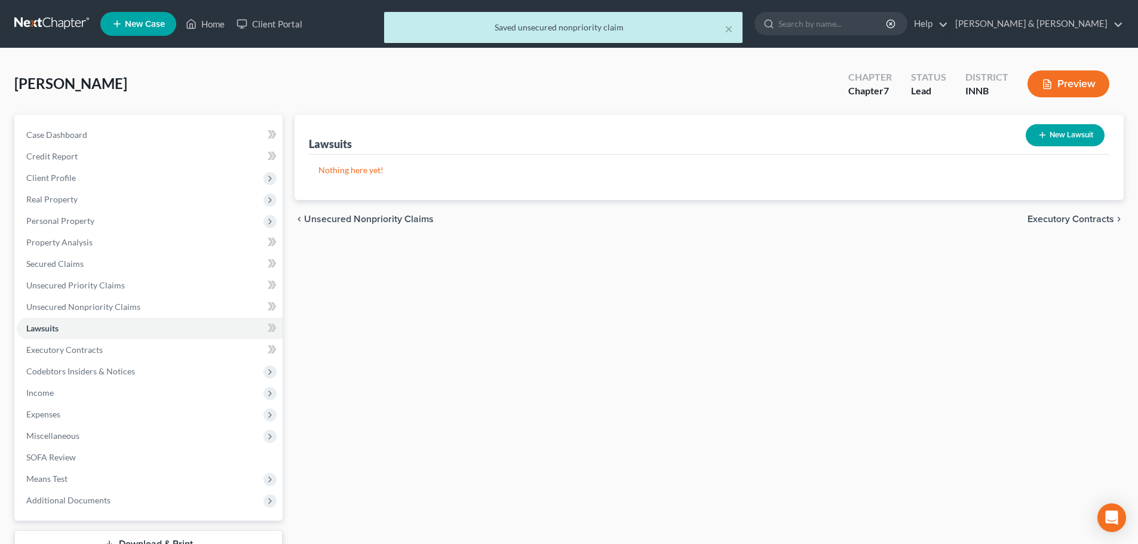
click at [1050, 130] on button "New Lawsuit" at bounding box center [1065, 135] width 79 height 22
select select "0"
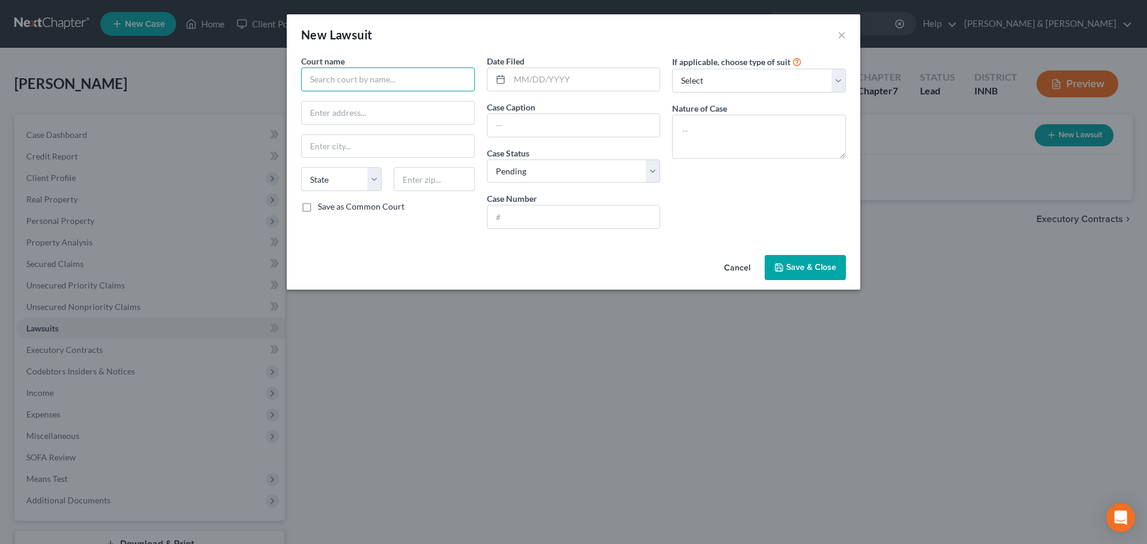
click at [373, 88] on input "text" at bounding box center [388, 80] width 174 height 24
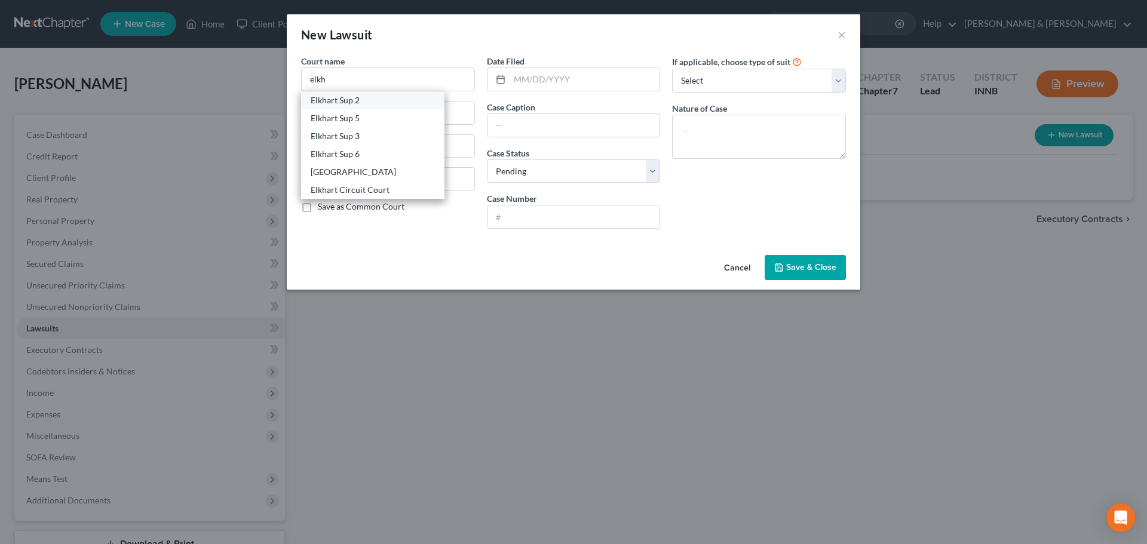
click at [364, 100] on div "Elkhart Sup 2" at bounding box center [373, 100] width 124 height 12
type input "Elkhart Sup 2"
type input "[STREET_ADDRESS]"
type input "Elkhart"
select select "15"
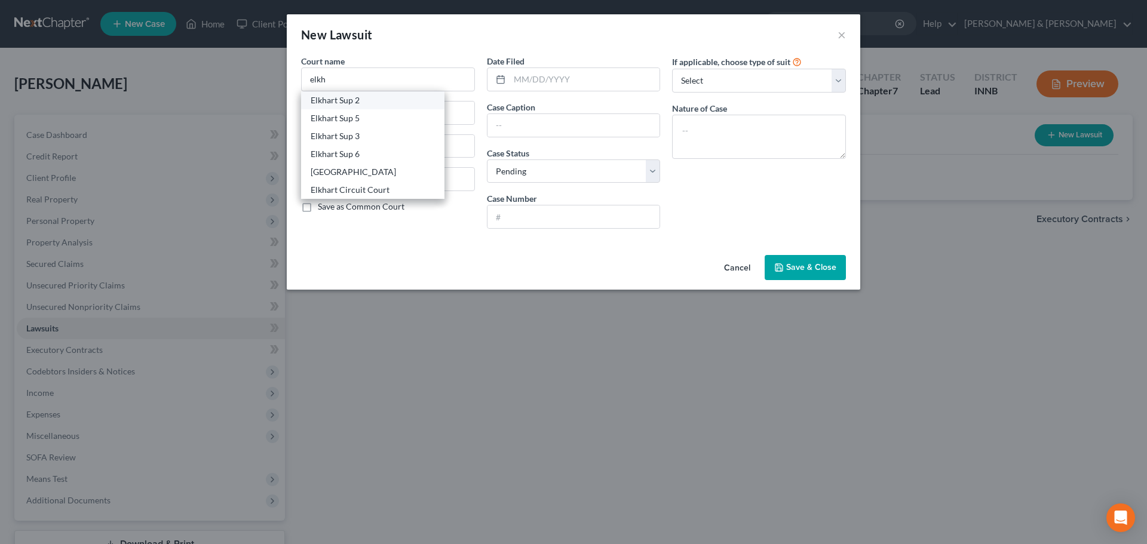
type input "46516"
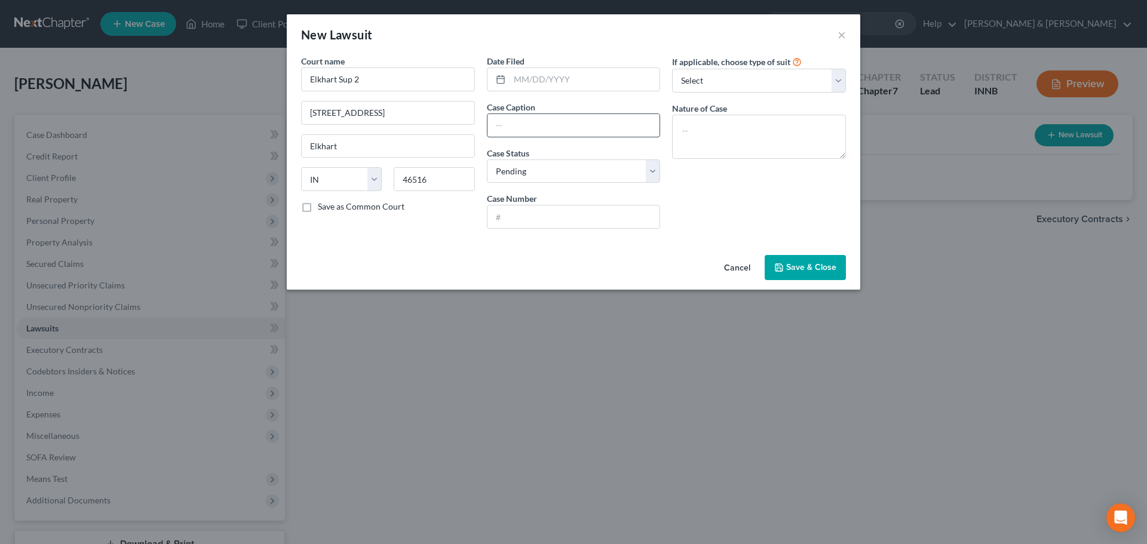
click at [516, 134] on input "text" at bounding box center [573, 125] width 173 height 23
type input "West Bend v [GEOGRAPHIC_DATA]"
paste input "20D02-2507-PL-0140"
type input "20D02-2507-PL-0140"
type textarea "collection"
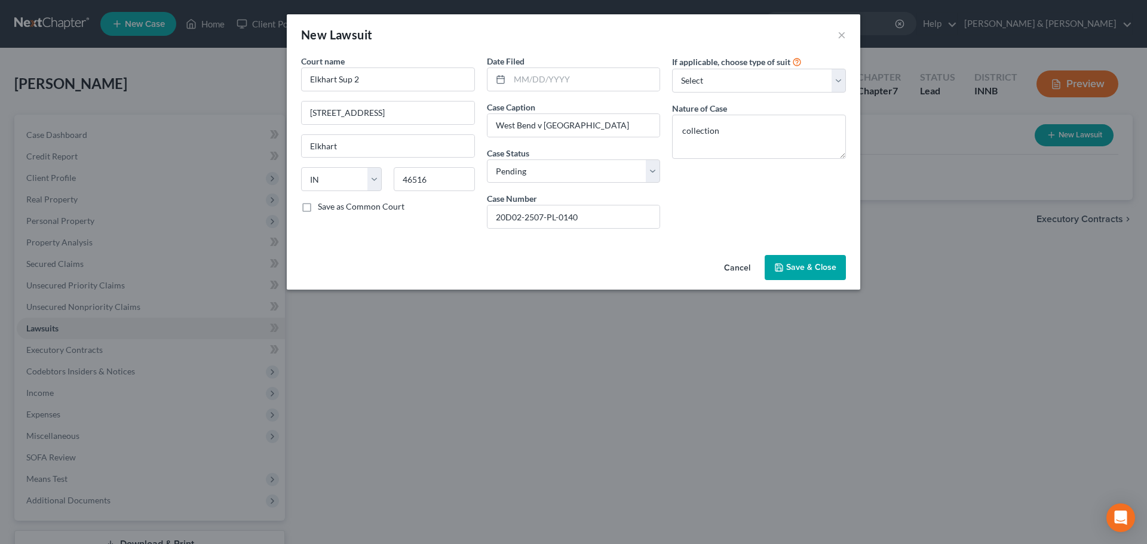
click at [819, 269] on span "Save & Close" at bounding box center [811, 267] width 50 height 10
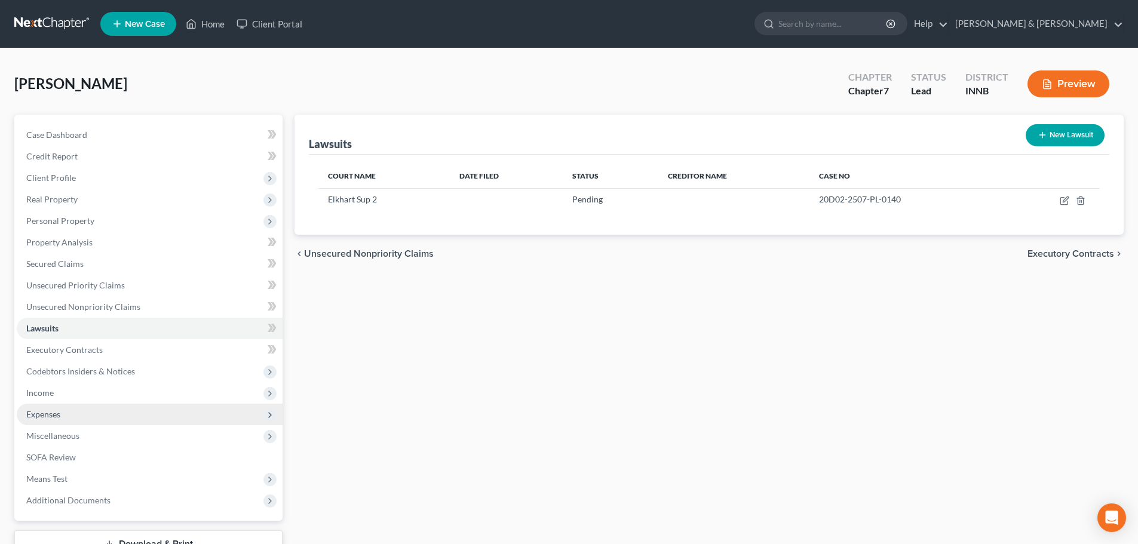
click at [56, 419] on span "Expenses" at bounding box center [43, 414] width 34 height 10
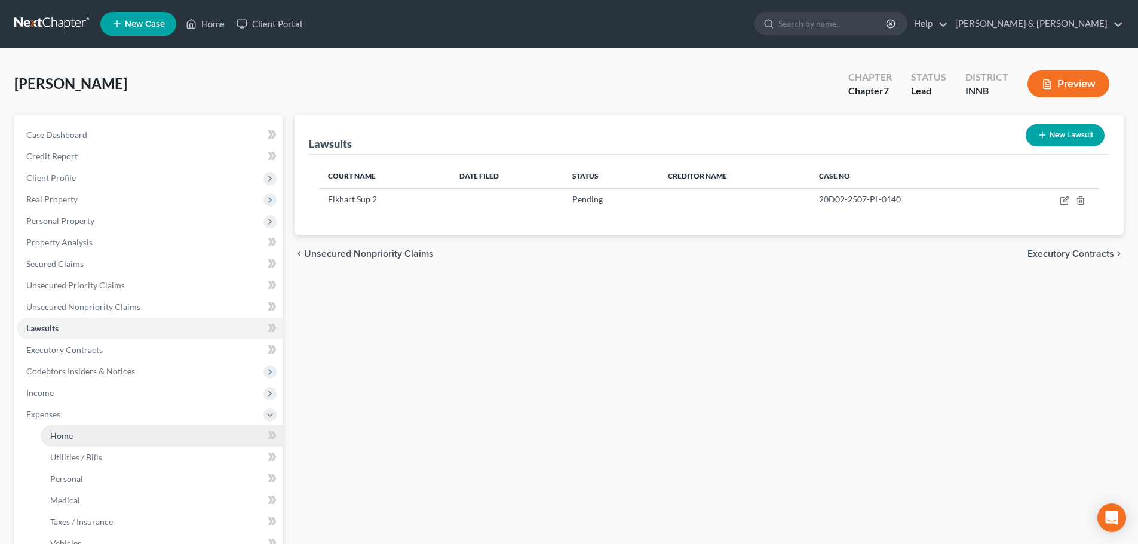
click at [65, 431] on span "Home" at bounding box center [61, 436] width 23 height 10
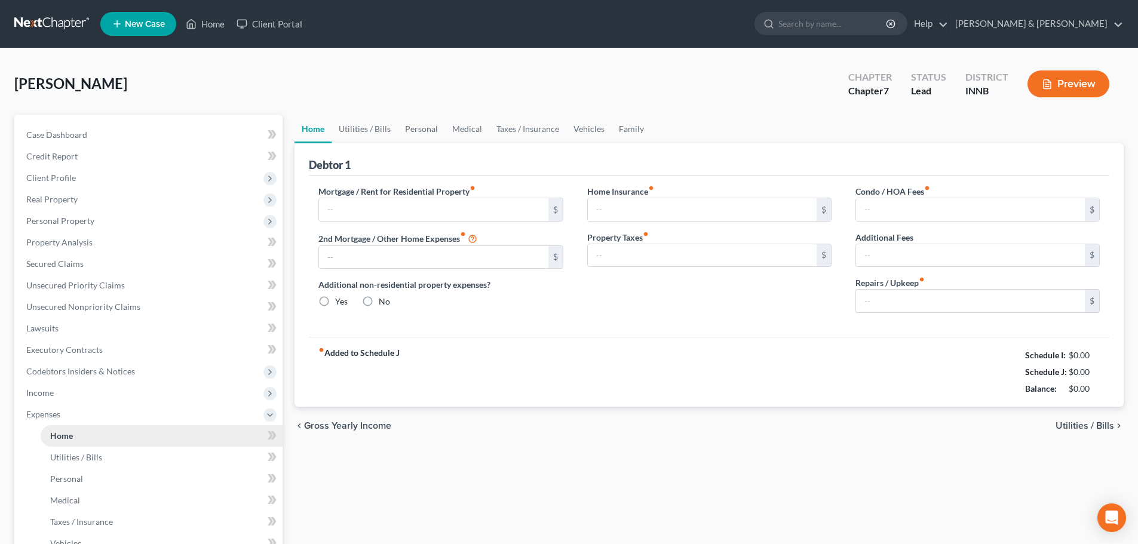
type input "1,023.72"
type input "0.00"
radio input "true"
type input "0.00"
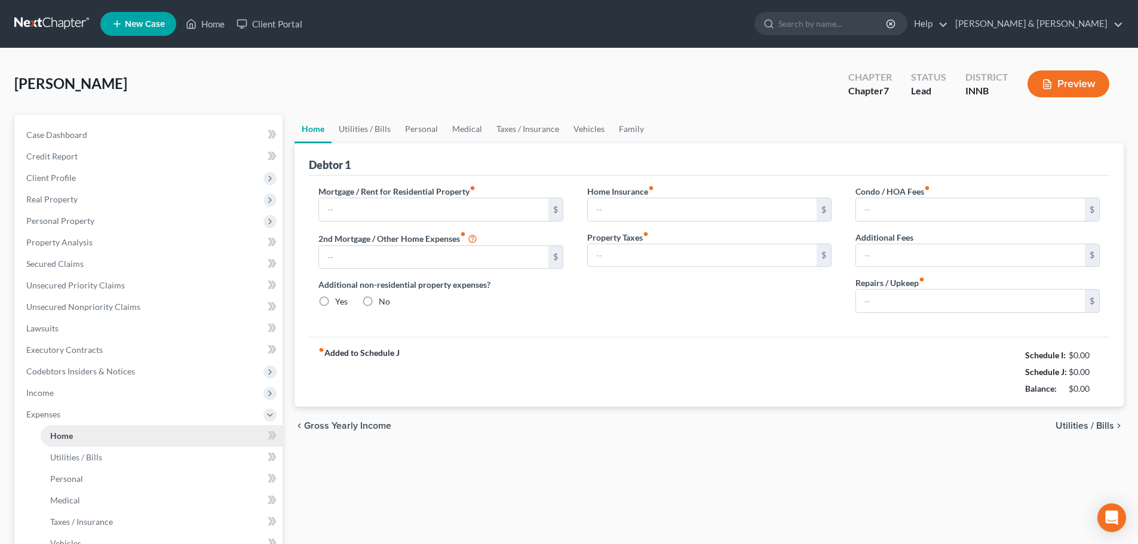
type input "0.00"
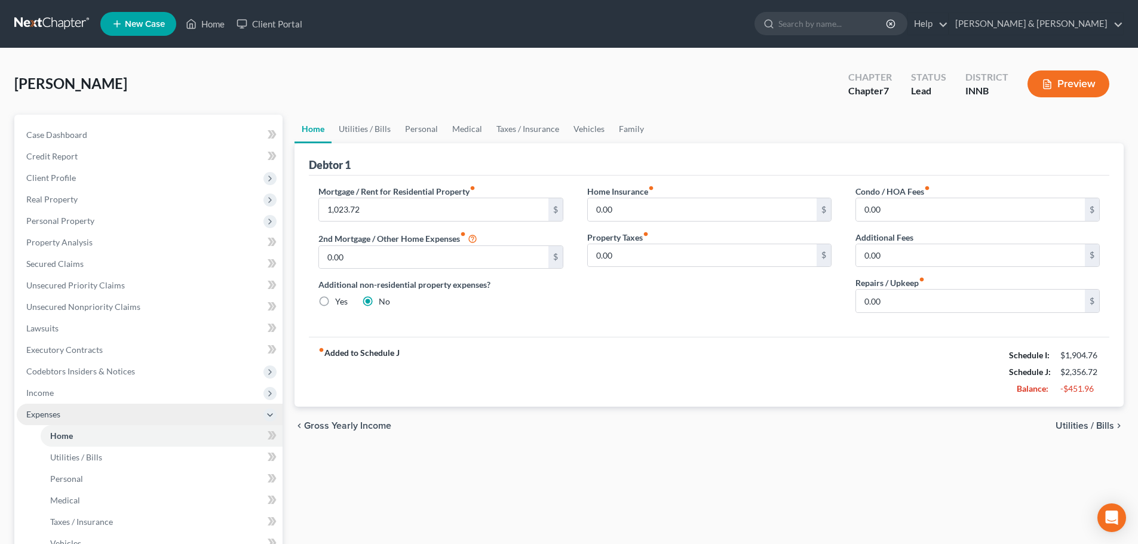
click at [56, 418] on span "Expenses" at bounding box center [43, 414] width 34 height 10
